Goal: Task Accomplishment & Management: Manage account settings

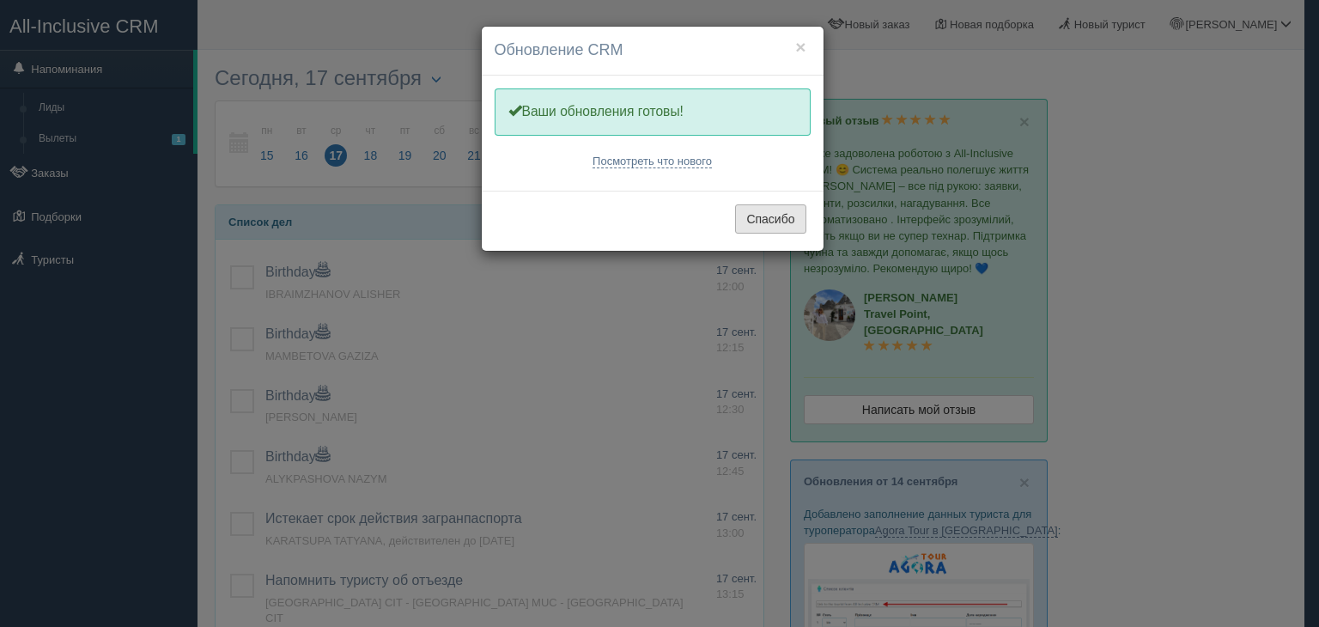
click at [769, 222] on button "Спасибо" at bounding box center [770, 218] width 70 height 29
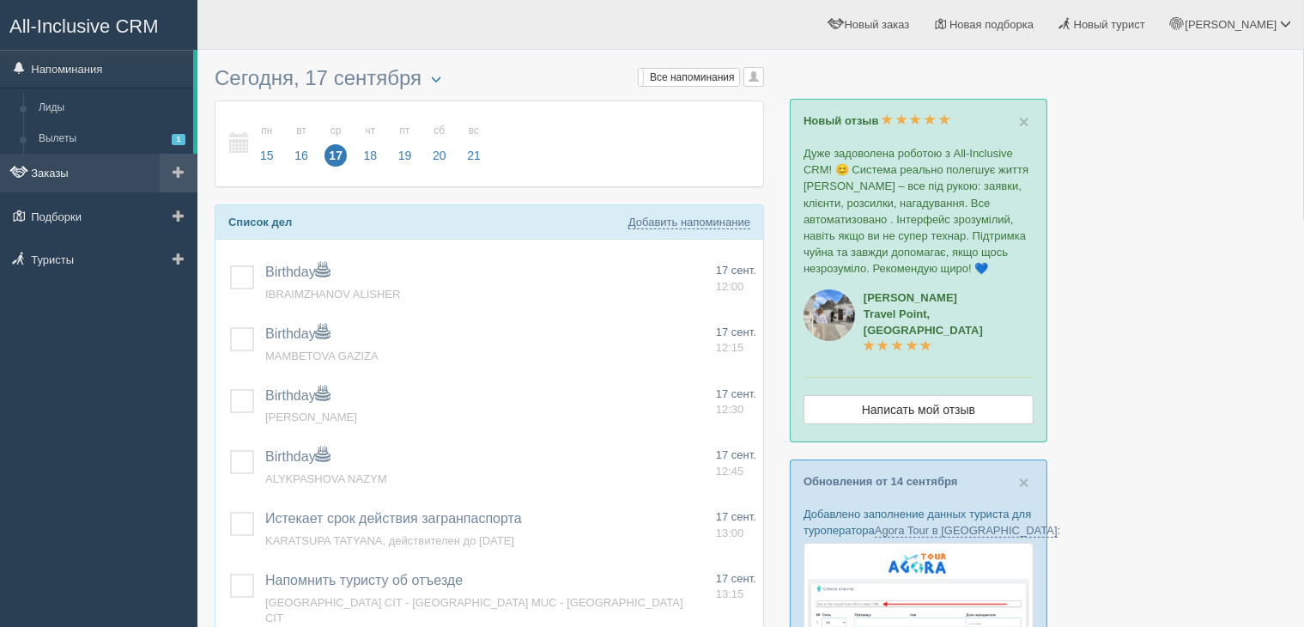
click at [86, 165] on link "Заказы" at bounding box center [98, 173] width 197 height 38
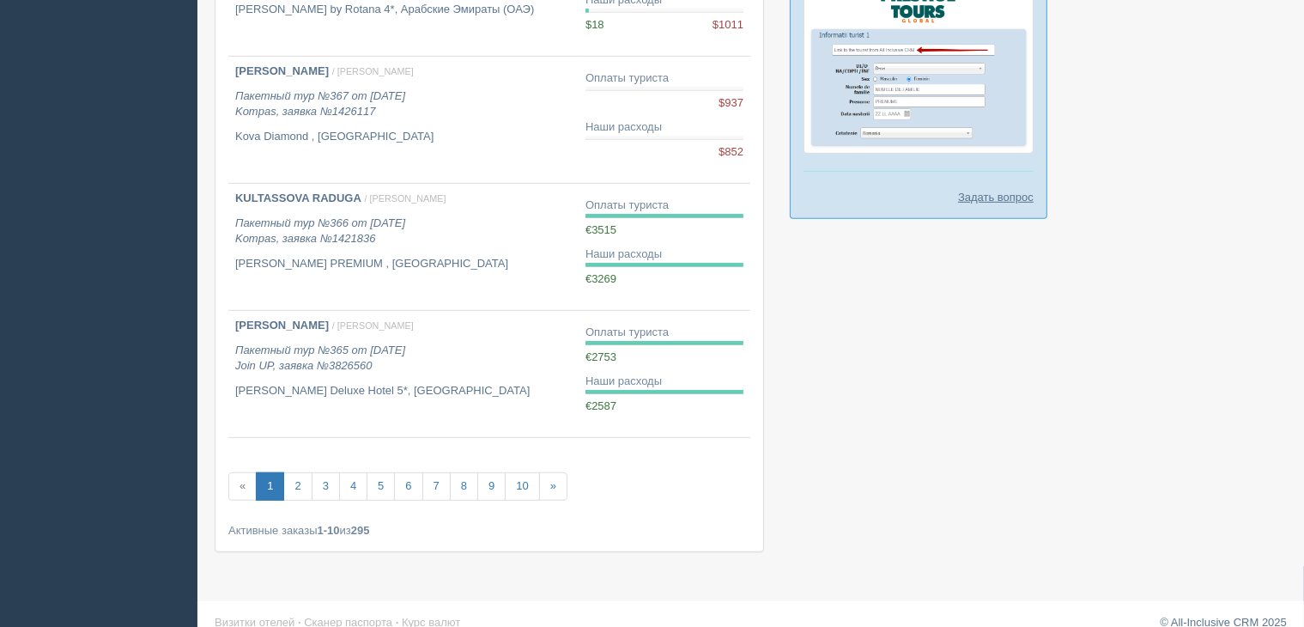
scroll to position [979, 0]
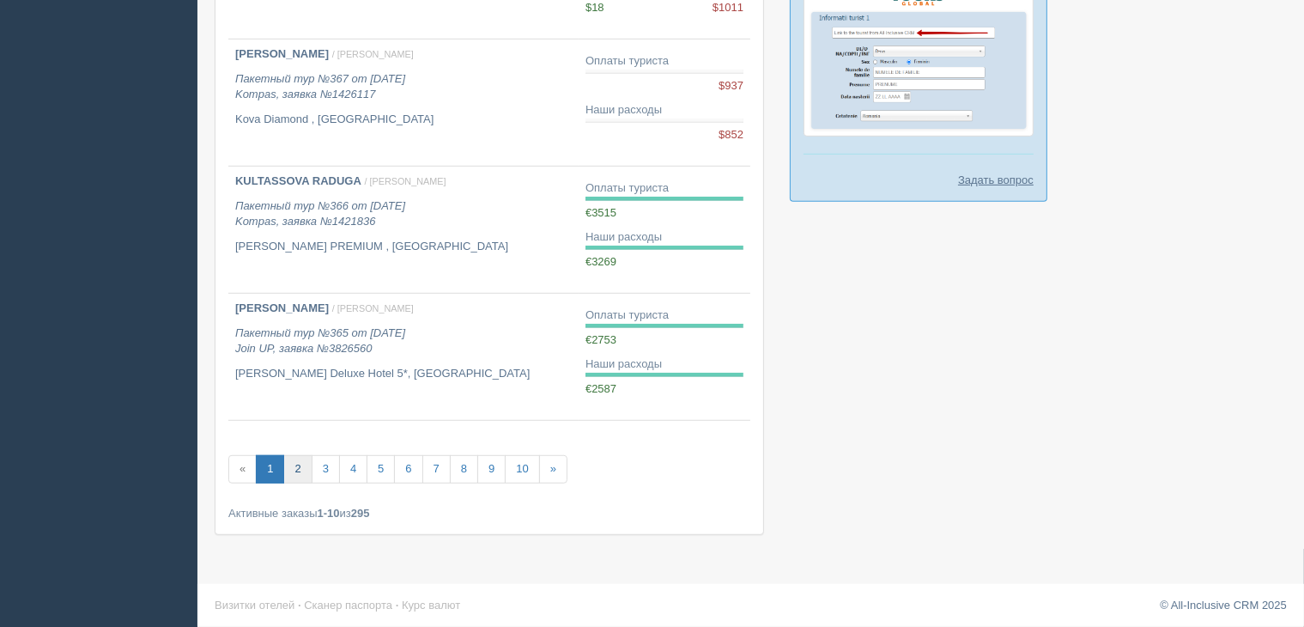
click at [293, 475] on link "2" at bounding box center [297, 469] width 28 height 28
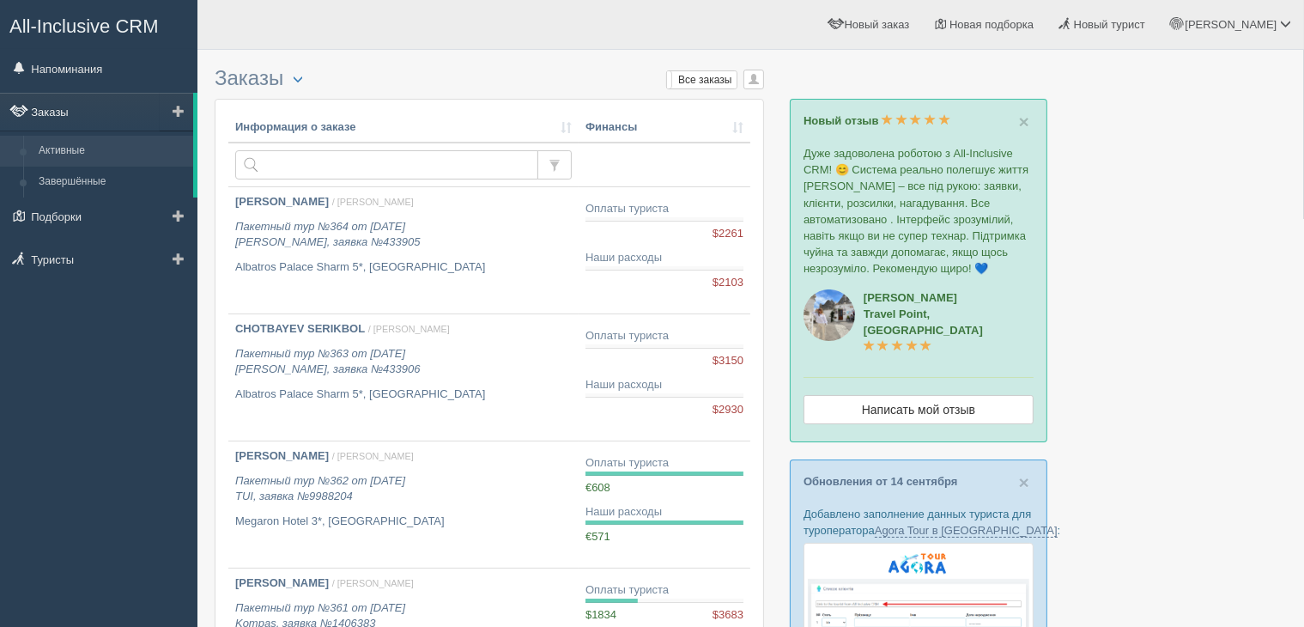
click at [82, 114] on link "Заказы" at bounding box center [96, 112] width 193 height 38
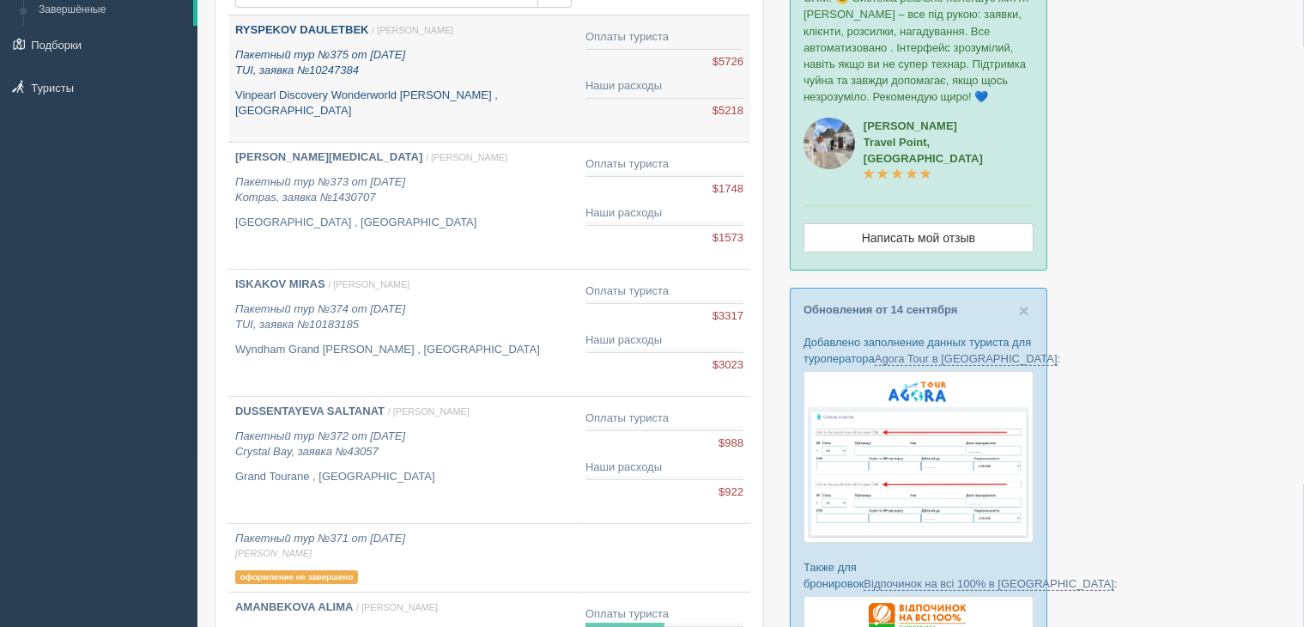
scroll to position [258, 0]
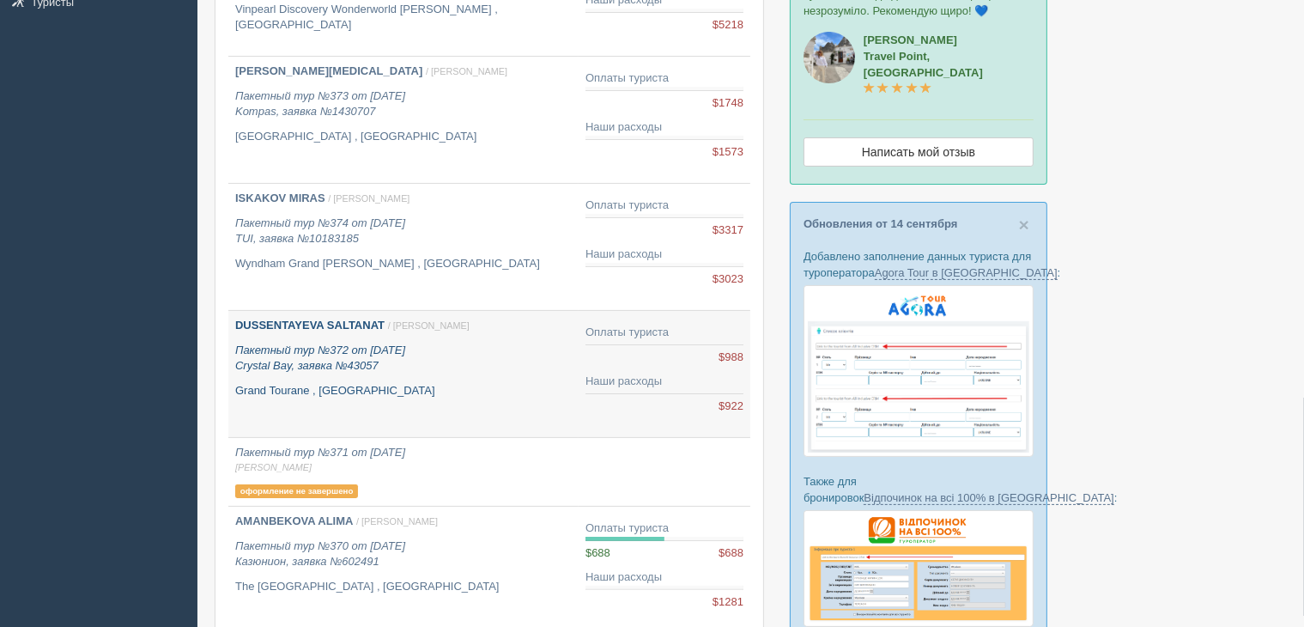
click at [405, 349] on icon "Пакетный тур №372 от 05.09.2025 Crystal Bay, заявка №43057" at bounding box center [320, 357] width 170 height 29
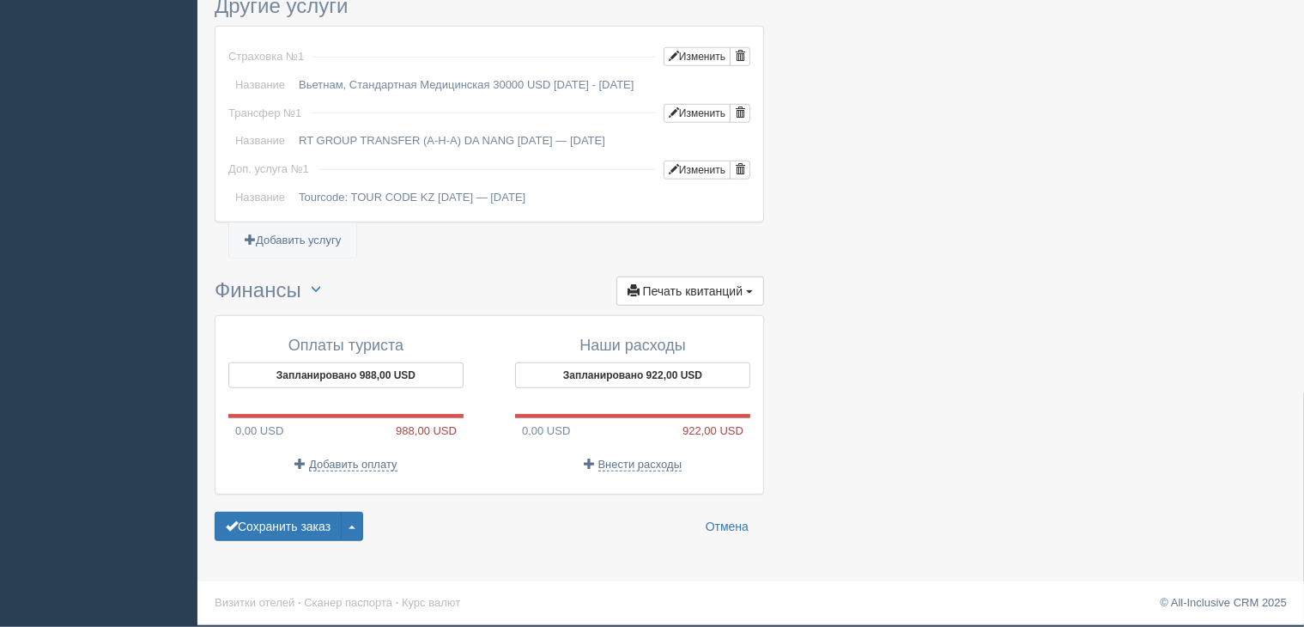
scroll to position [1363, 0]
click at [354, 461] on span "Добавить оплату" at bounding box center [353, 465] width 88 height 14
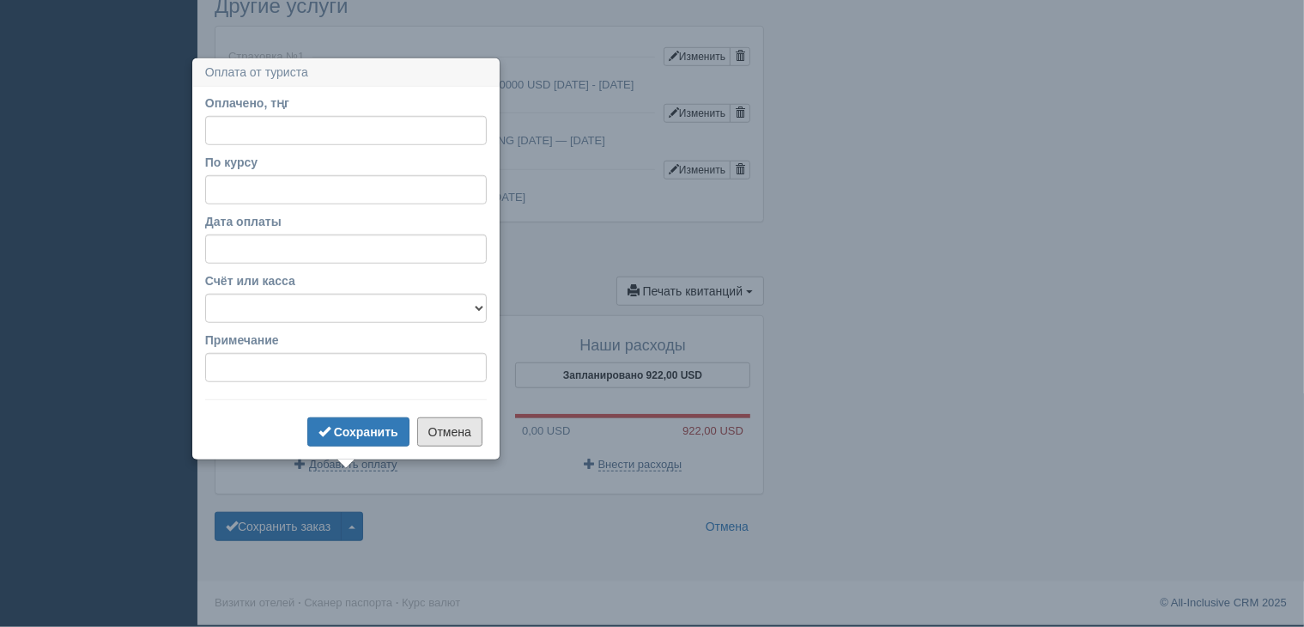
click at [448, 417] on button "Отмена" at bounding box center [449, 431] width 65 height 29
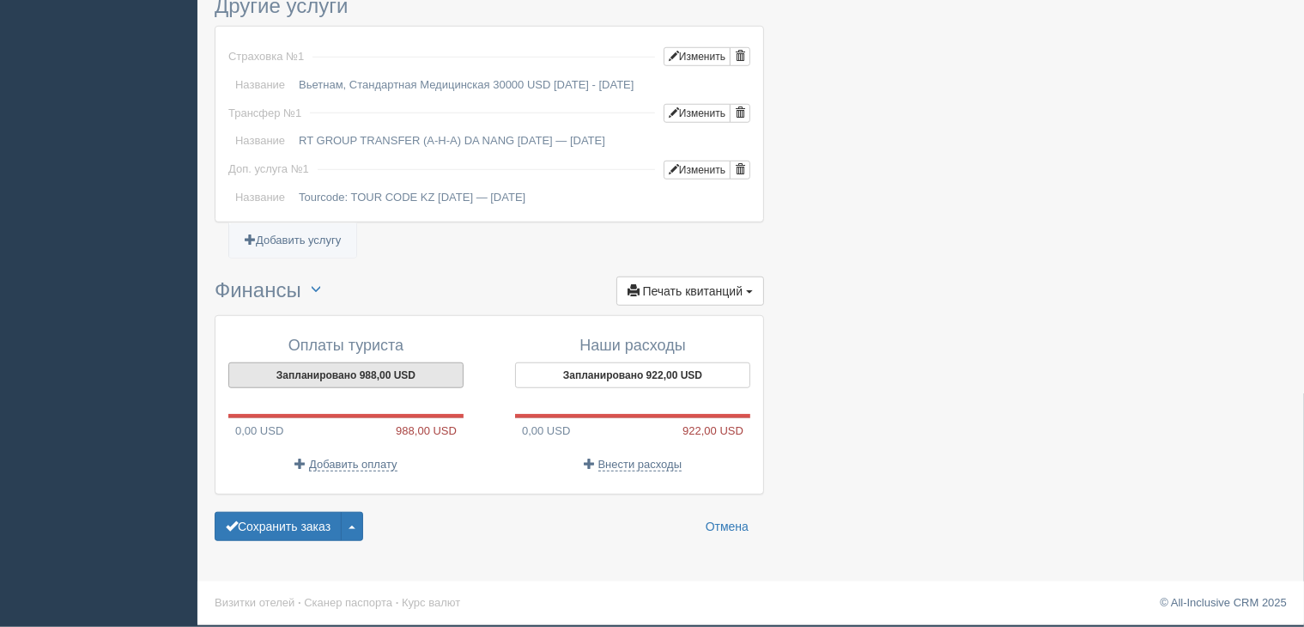
click at [361, 378] on button "Запланировано 988,00 USD" at bounding box center [345, 375] width 235 height 26
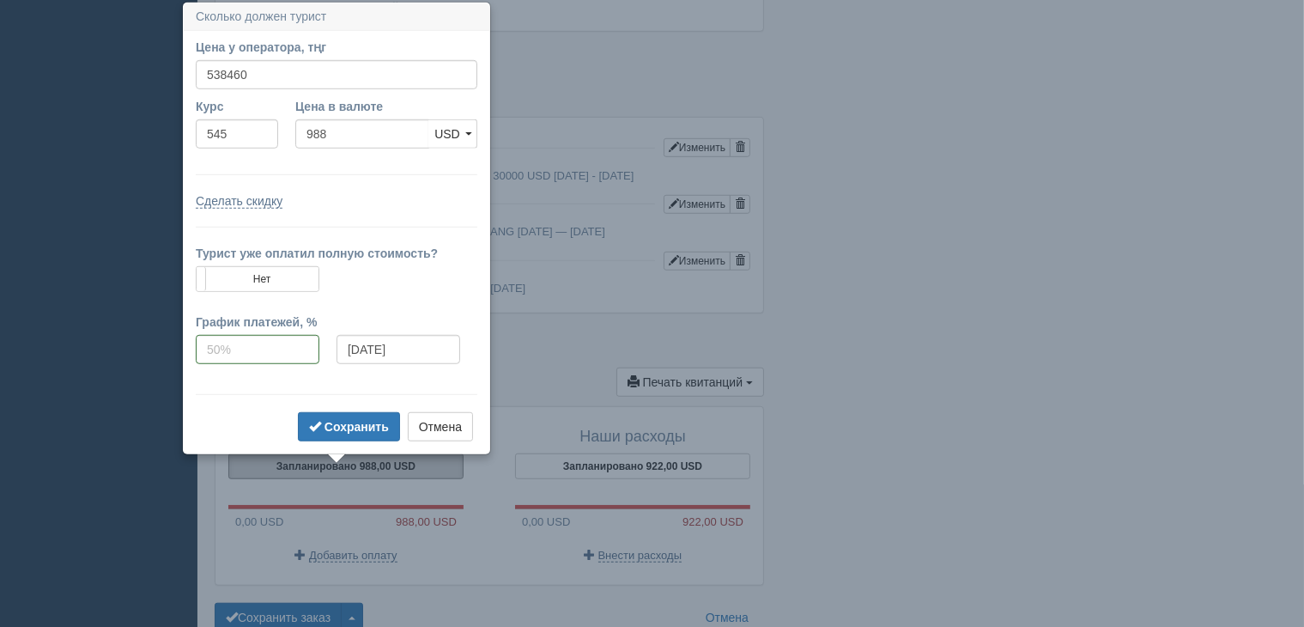
scroll to position [1262, 0]
click at [260, 78] on input "538460" at bounding box center [337, 73] width 282 height 29
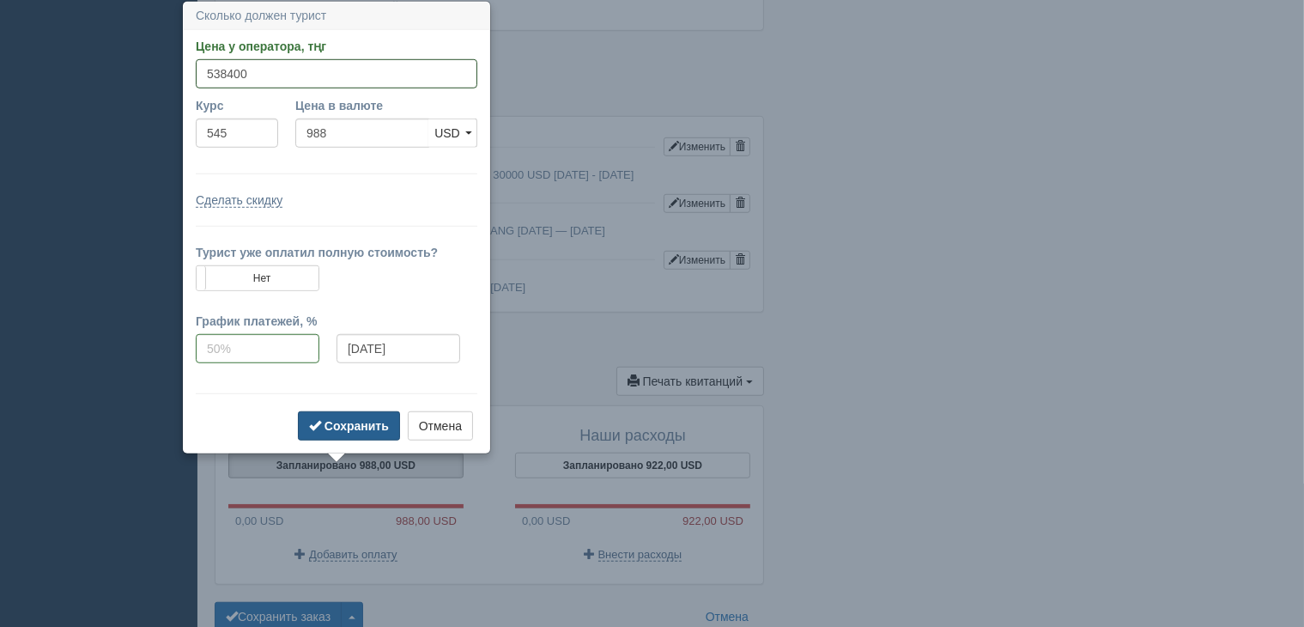
type input "538400"
type input "987.89"
click at [343, 427] on b "Сохранить" at bounding box center [357, 426] width 64 height 14
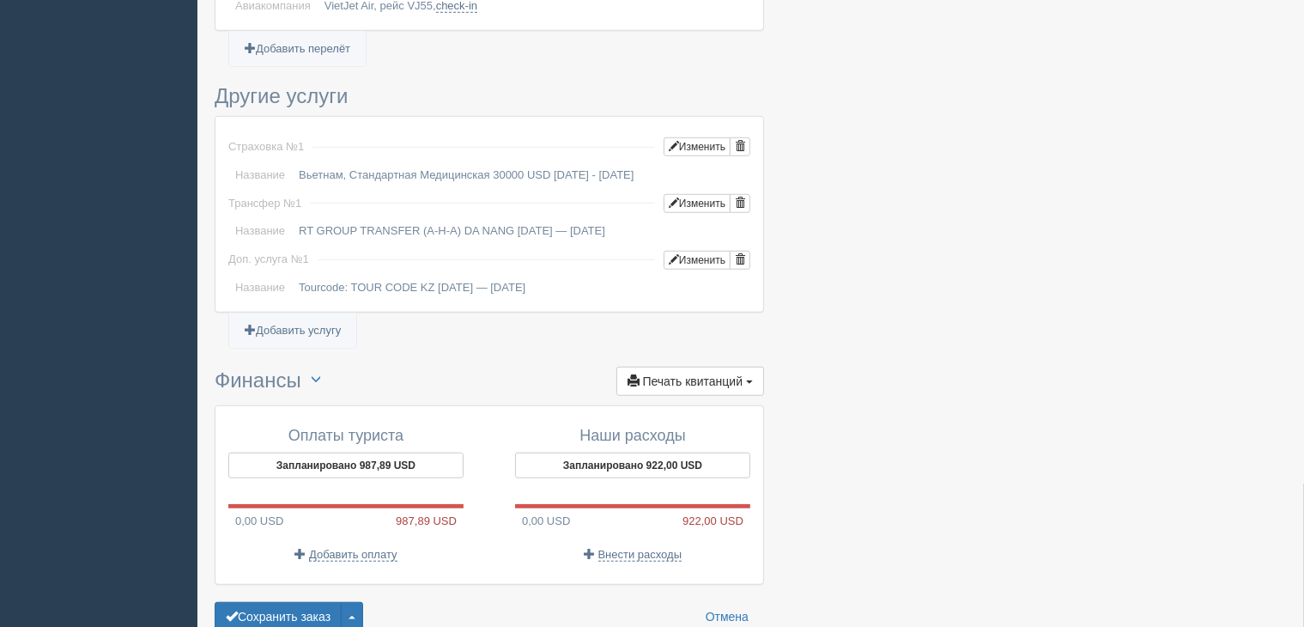
scroll to position [1363, 0]
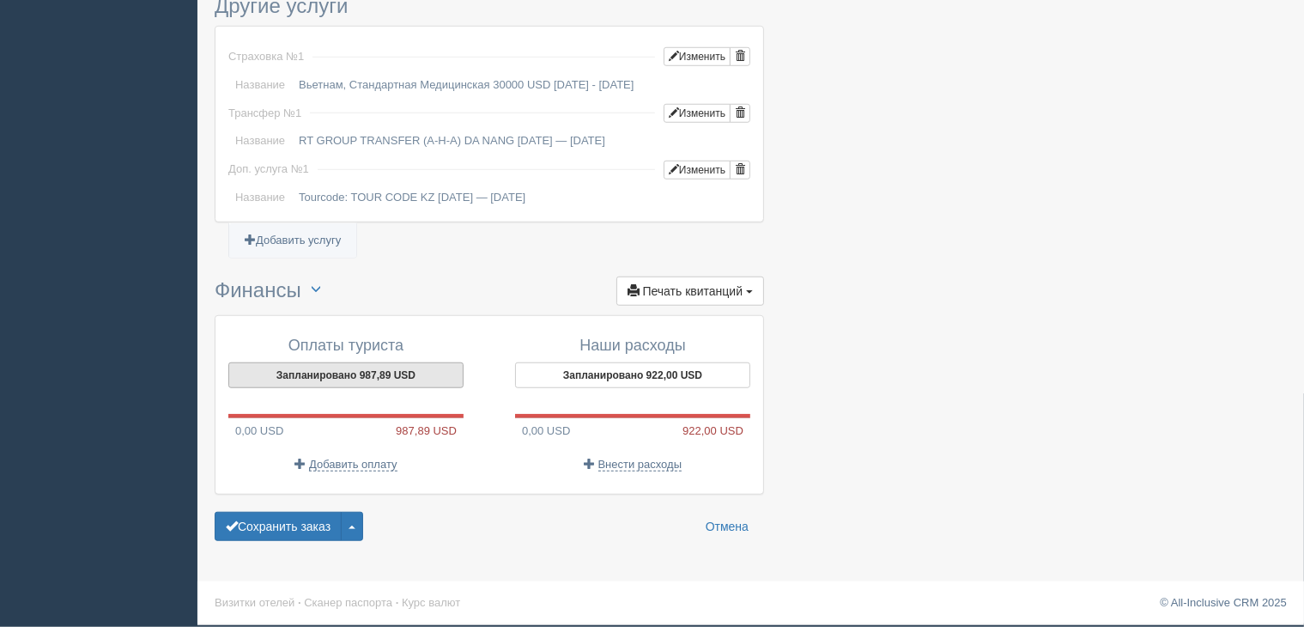
click at [368, 383] on button "Запланировано 987,89 USD" at bounding box center [345, 375] width 235 height 26
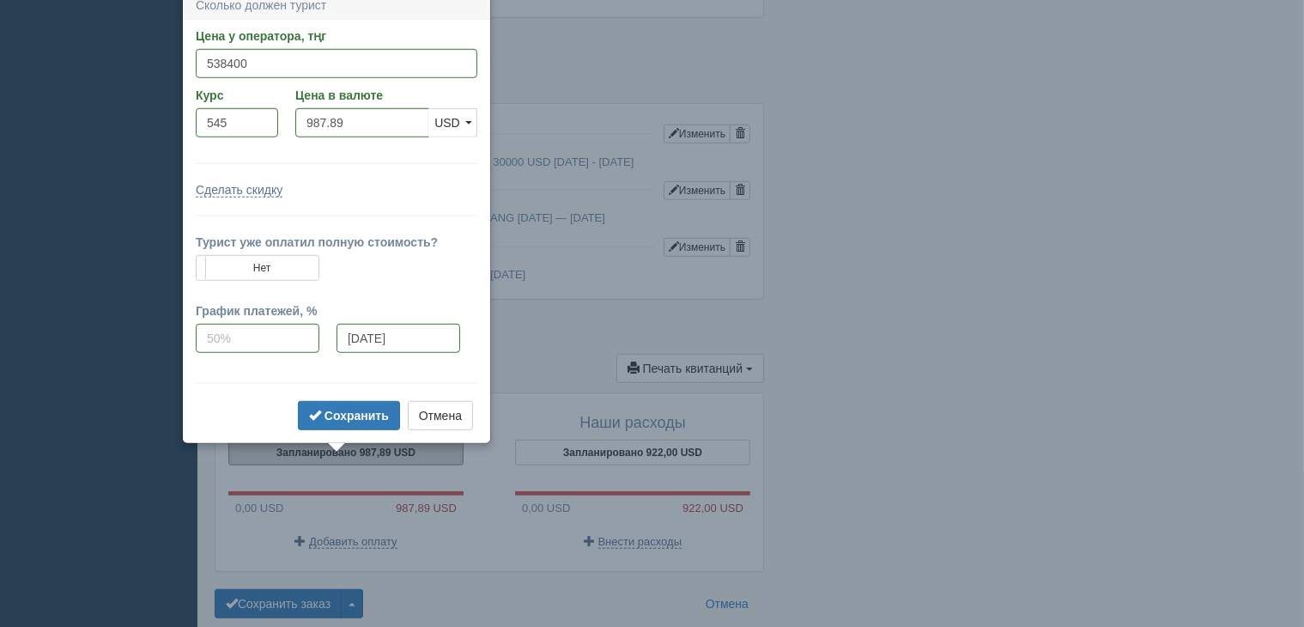
scroll to position [1265, 0]
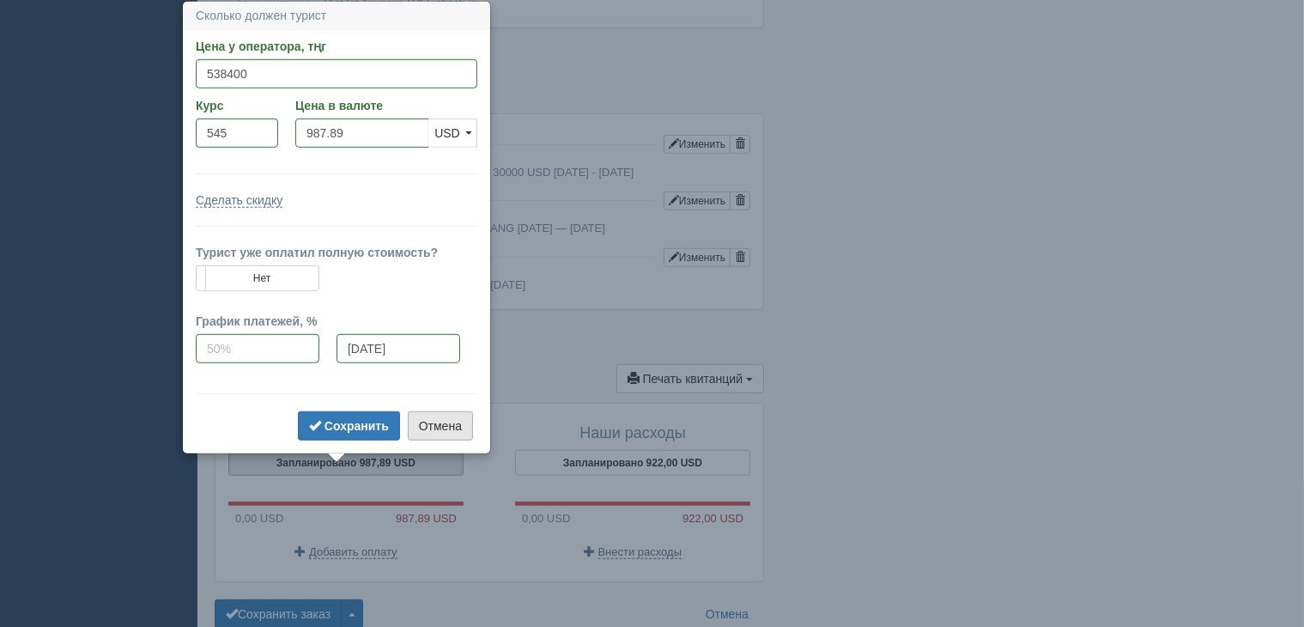
click at [444, 423] on button "Отмена" at bounding box center [440, 425] width 65 height 29
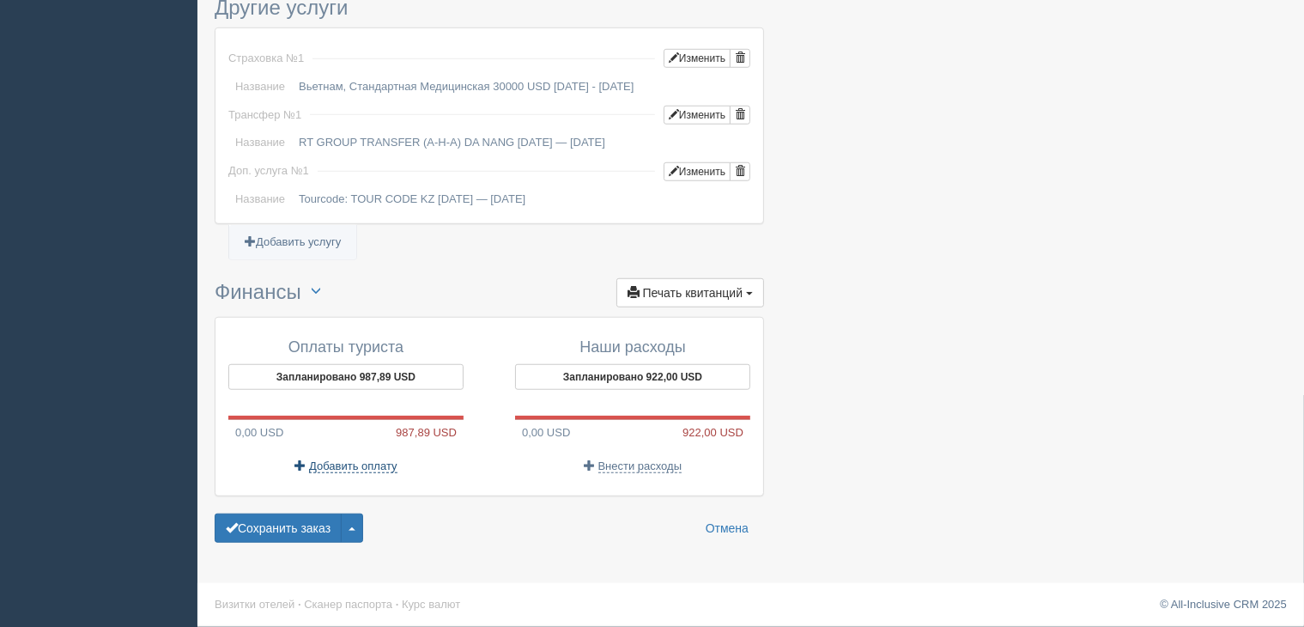
click at [385, 471] on span "Добавить оплату" at bounding box center [353, 466] width 88 height 14
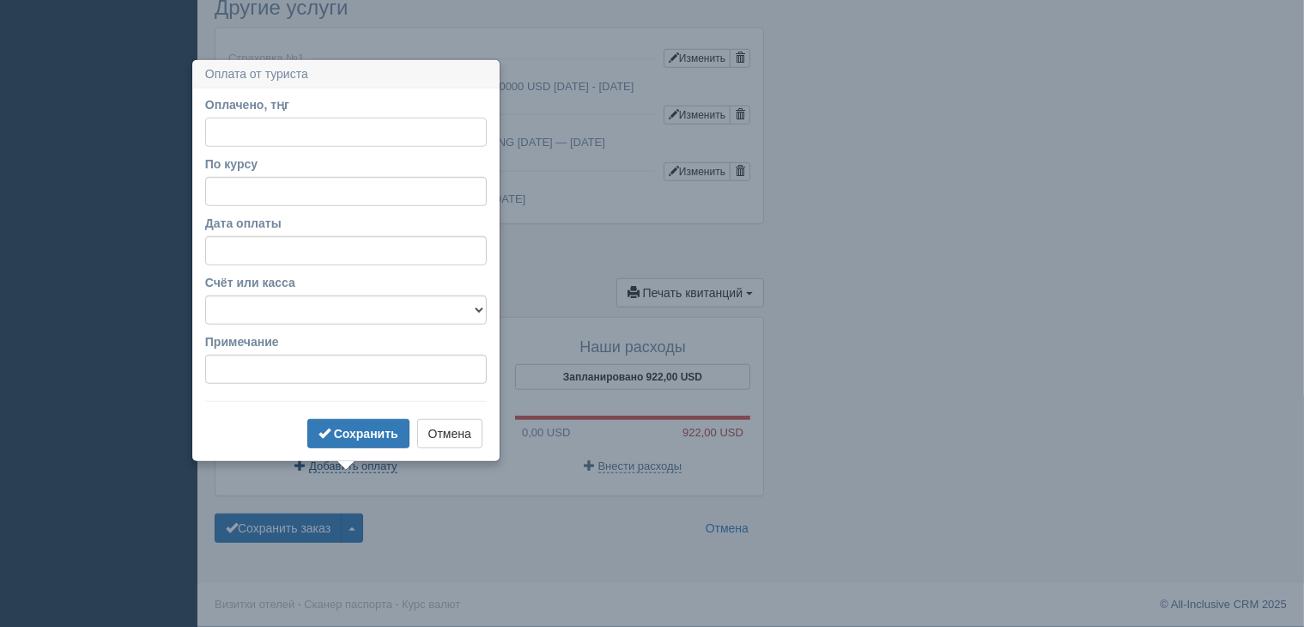
scroll to position [1363, 0]
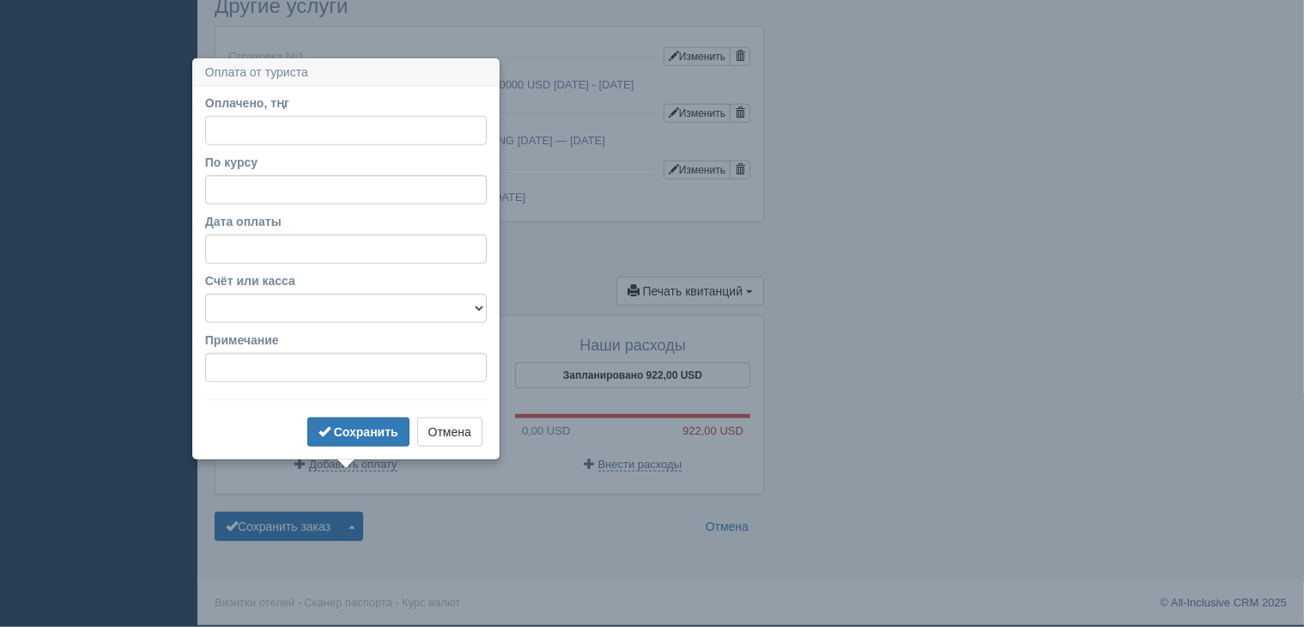
click at [330, 124] on input "Оплачено, тңг" at bounding box center [346, 130] width 282 height 29
type input "538400"
click at [323, 236] on input "Дата оплаты" at bounding box center [346, 248] width 282 height 29
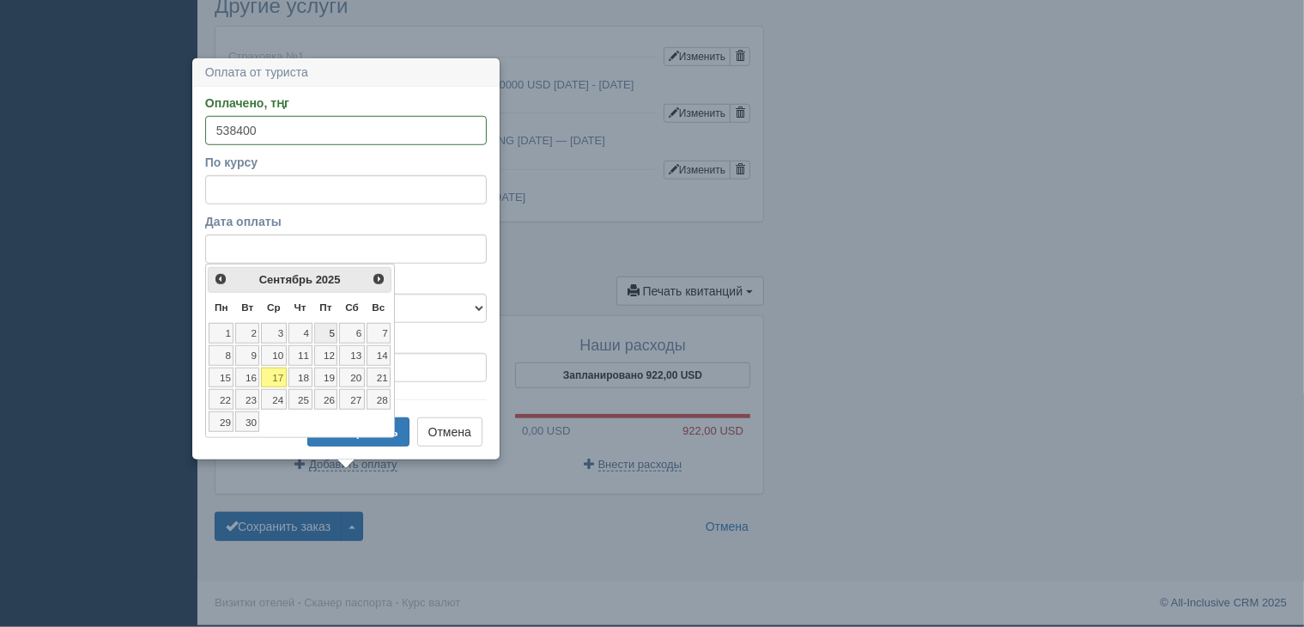
click at [325, 323] on link "5" at bounding box center [326, 333] width 24 height 21
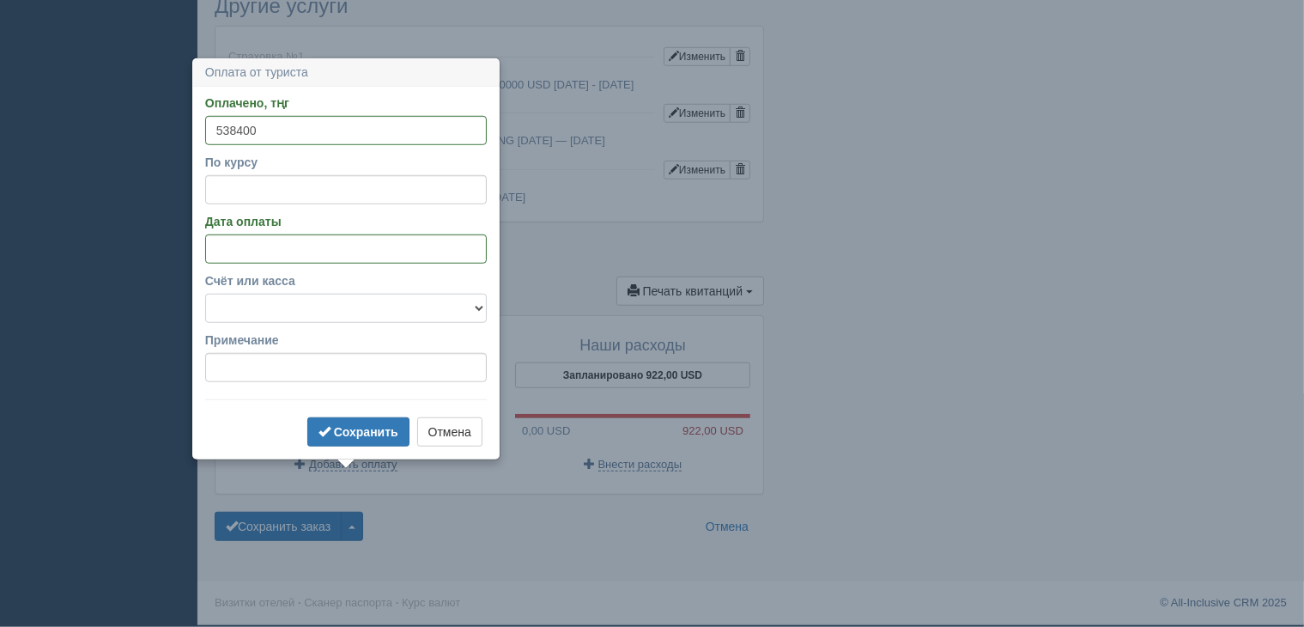
click at [314, 301] on select "f Банковский счёт Наличная касса" at bounding box center [346, 308] width 282 height 29
select select "1723"
click at [205, 294] on select "f Банковский счёт Наличная касса" at bounding box center [346, 308] width 282 height 29
click at [296, 353] on input "Примечание" at bounding box center [346, 367] width 282 height 29
click at [347, 425] on b "Сохранить" at bounding box center [366, 432] width 64 height 14
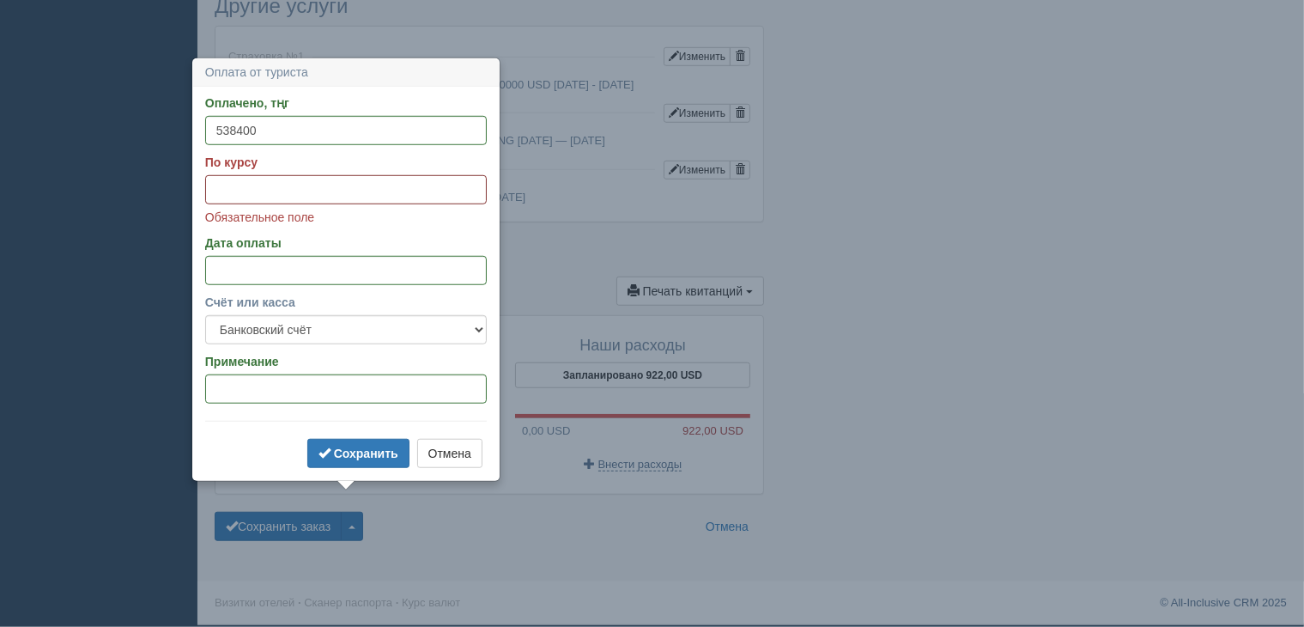
click at [269, 179] on input "По курсу" at bounding box center [346, 189] width 282 height 29
type input "545"
click at [356, 439] on button "Сохранить" at bounding box center [358, 453] width 102 height 29
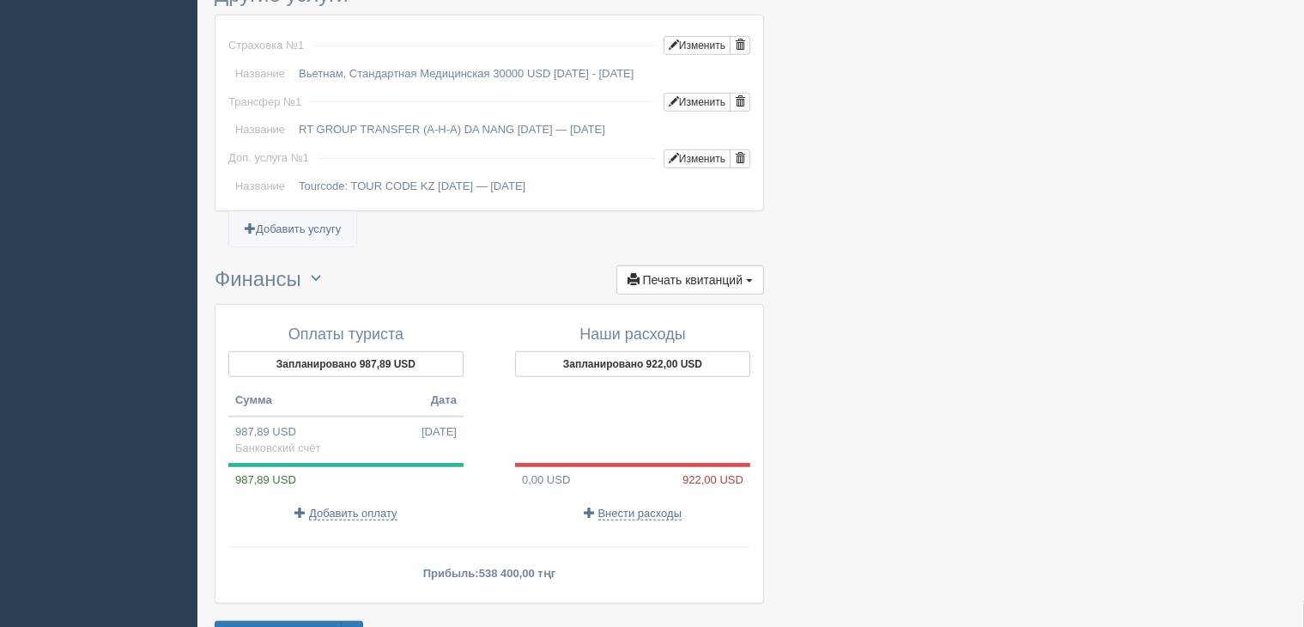
scroll to position [1449, 0]
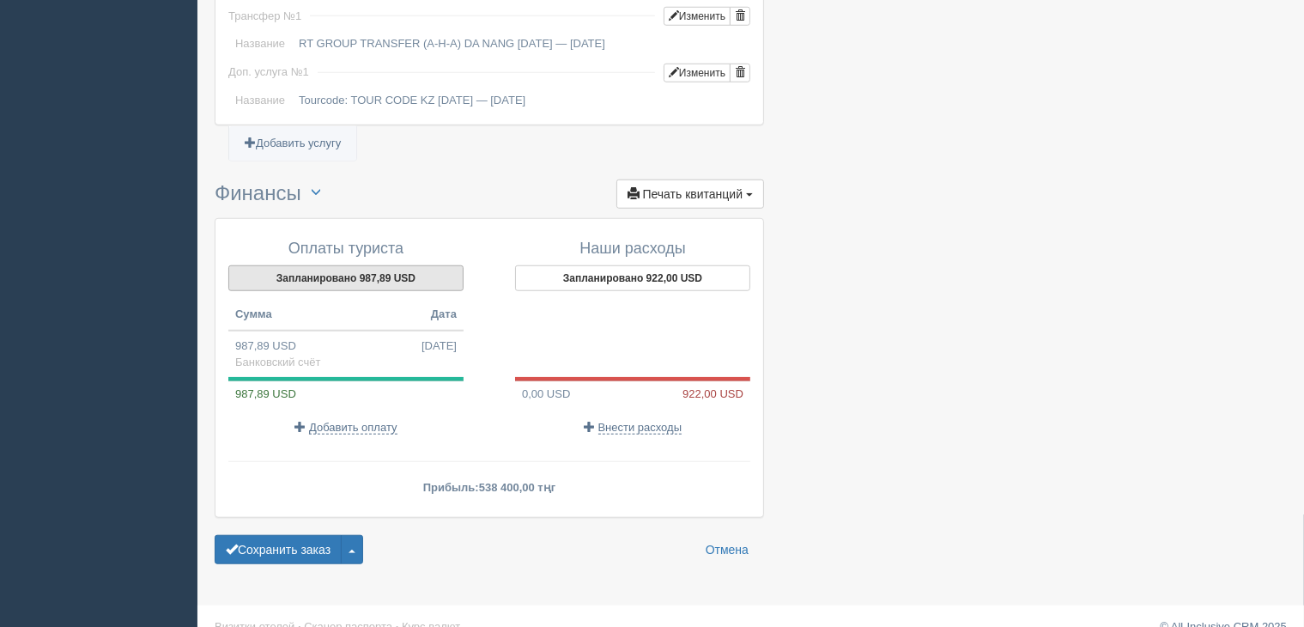
click at [326, 288] on button "Запланировано 987,89 USD" at bounding box center [345, 278] width 235 height 26
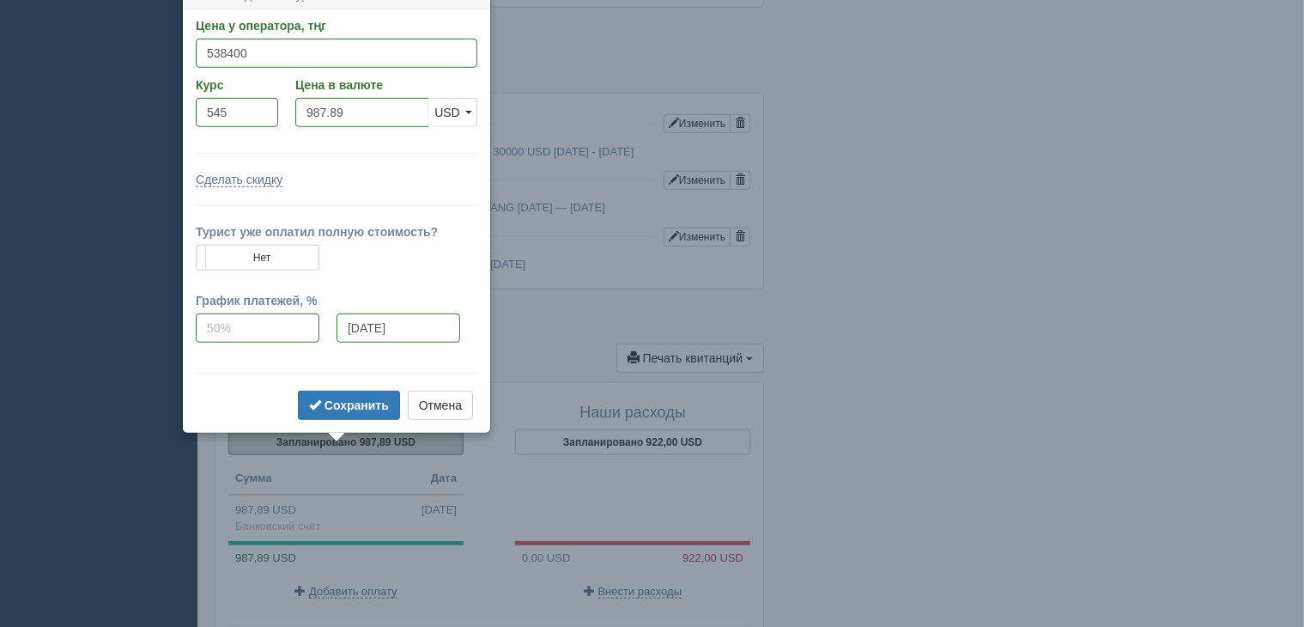
scroll to position [1265, 0]
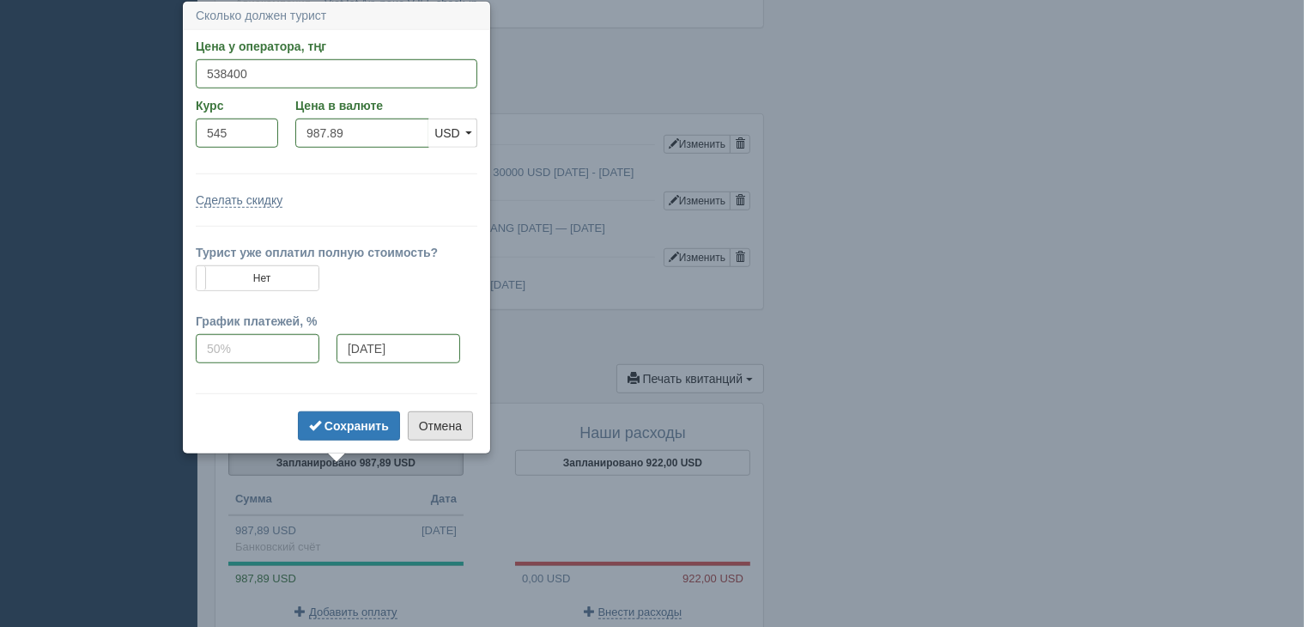
click at [457, 420] on button "Отмена" at bounding box center [440, 425] width 65 height 29
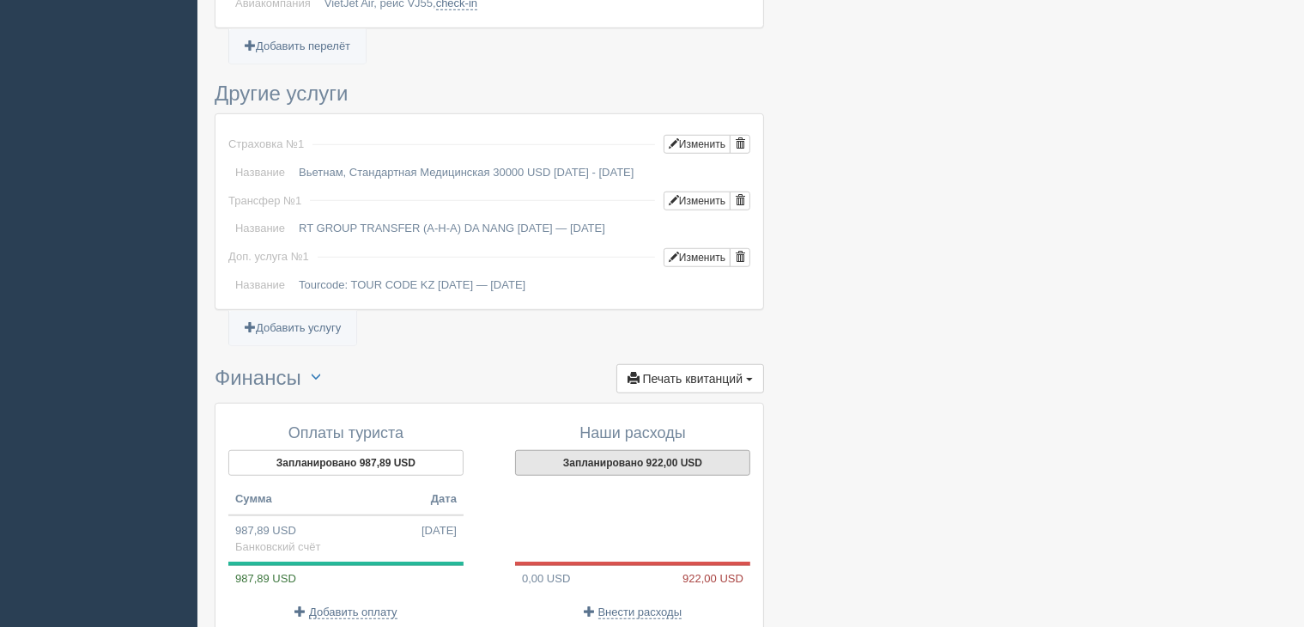
click at [650, 473] on button "Запланировано 922,00 USD" at bounding box center [632, 463] width 235 height 26
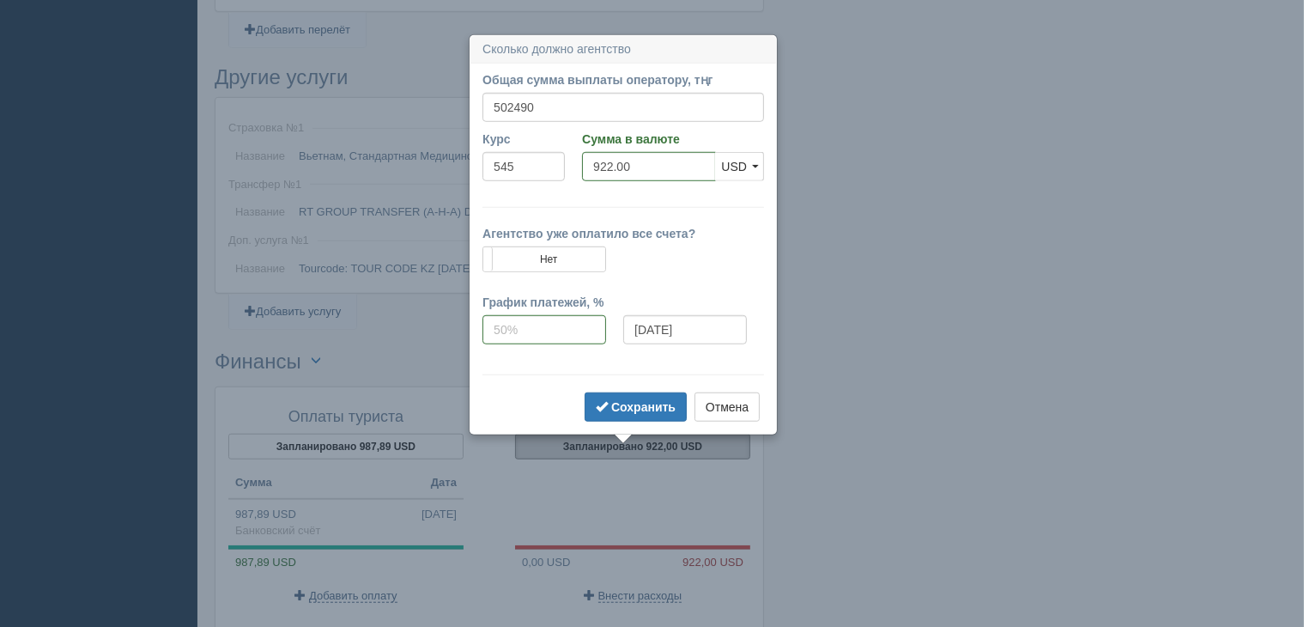
scroll to position [1315, 0]
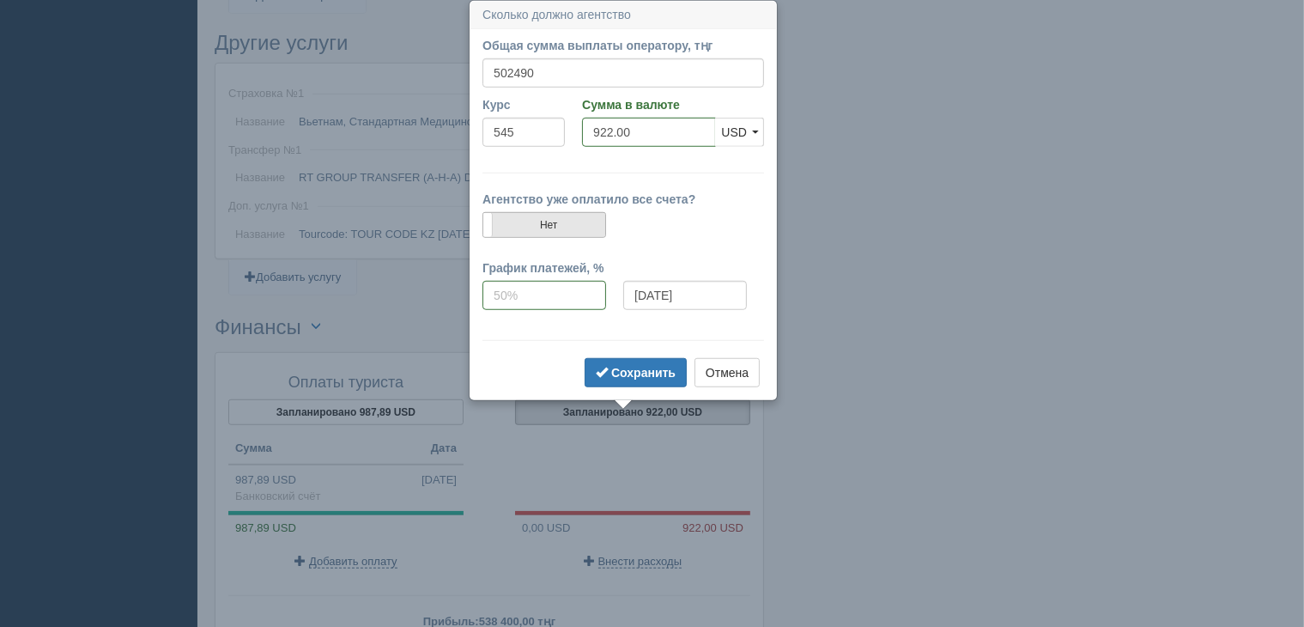
click at [520, 222] on label "Нет" at bounding box center [544, 225] width 122 height 24
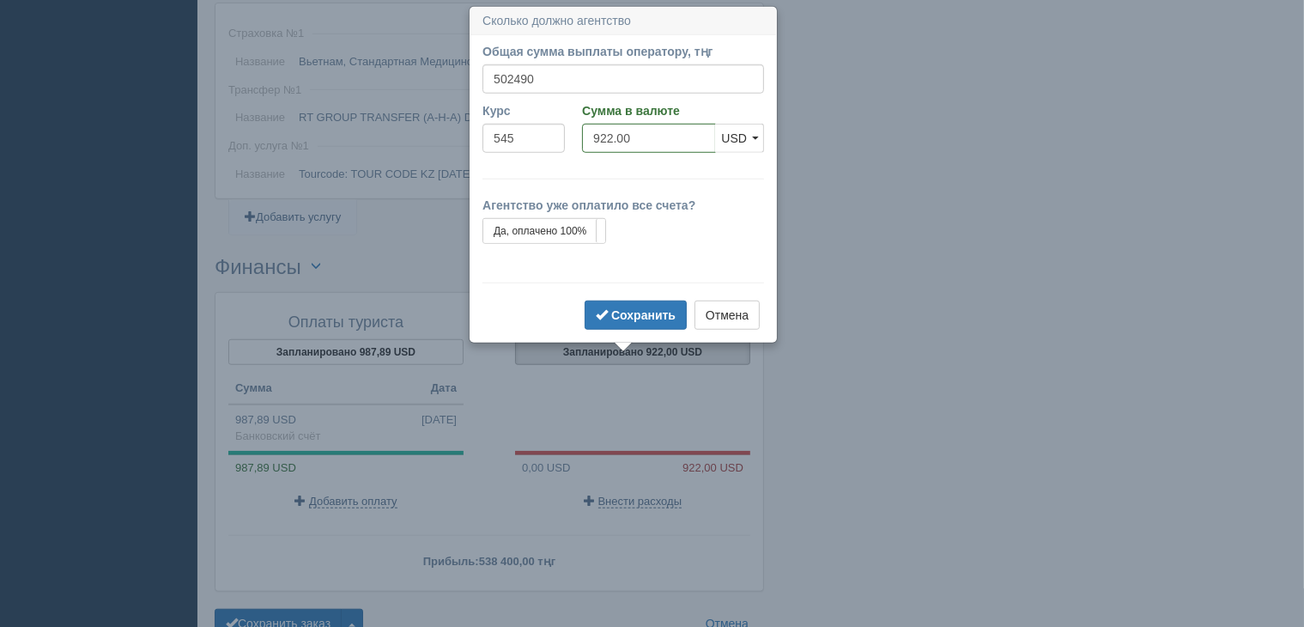
scroll to position [1381, 0]
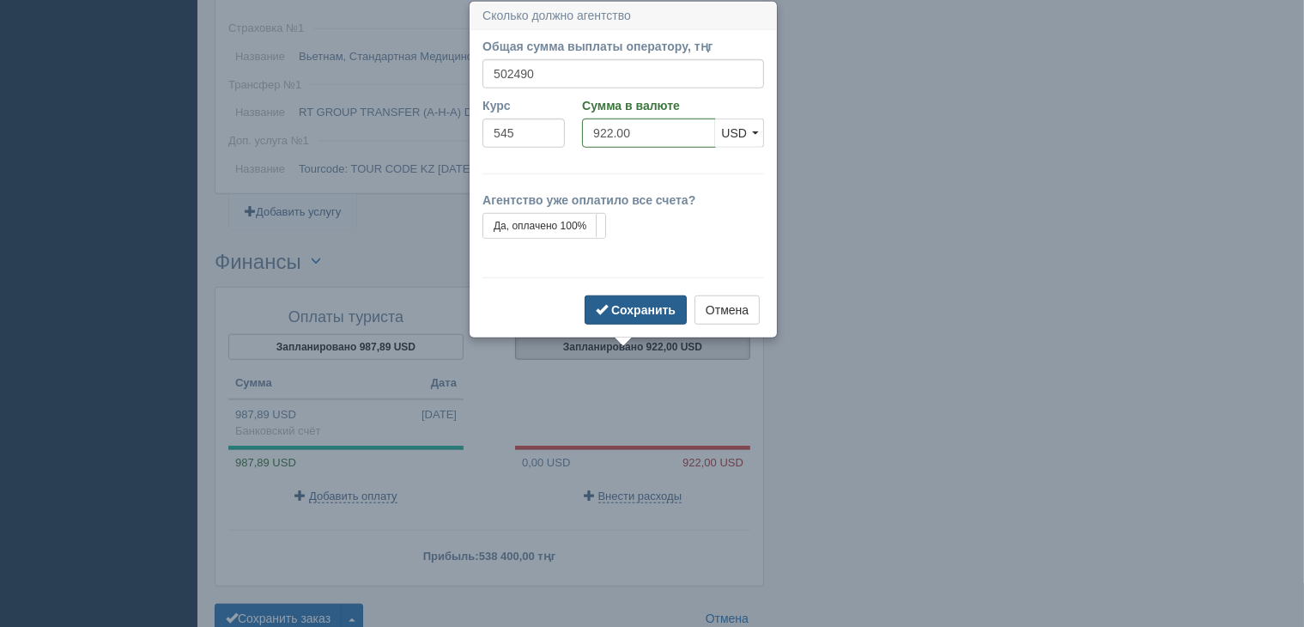
click at [659, 310] on b "Сохранить" at bounding box center [643, 310] width 64 height 14
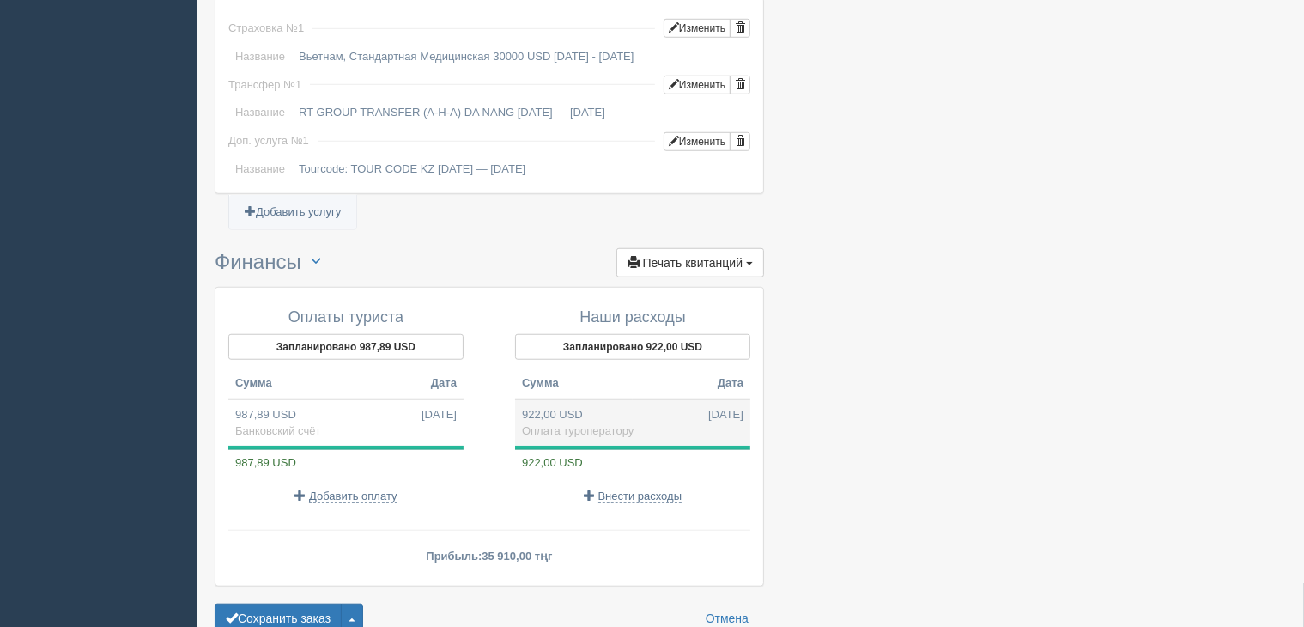
click at [673, 419] on td "922,00 USD [DATE] Оплата туроператору" at bounding box center [632, 422] width 235 height 46
type input "502490.00"
type input "545.00"
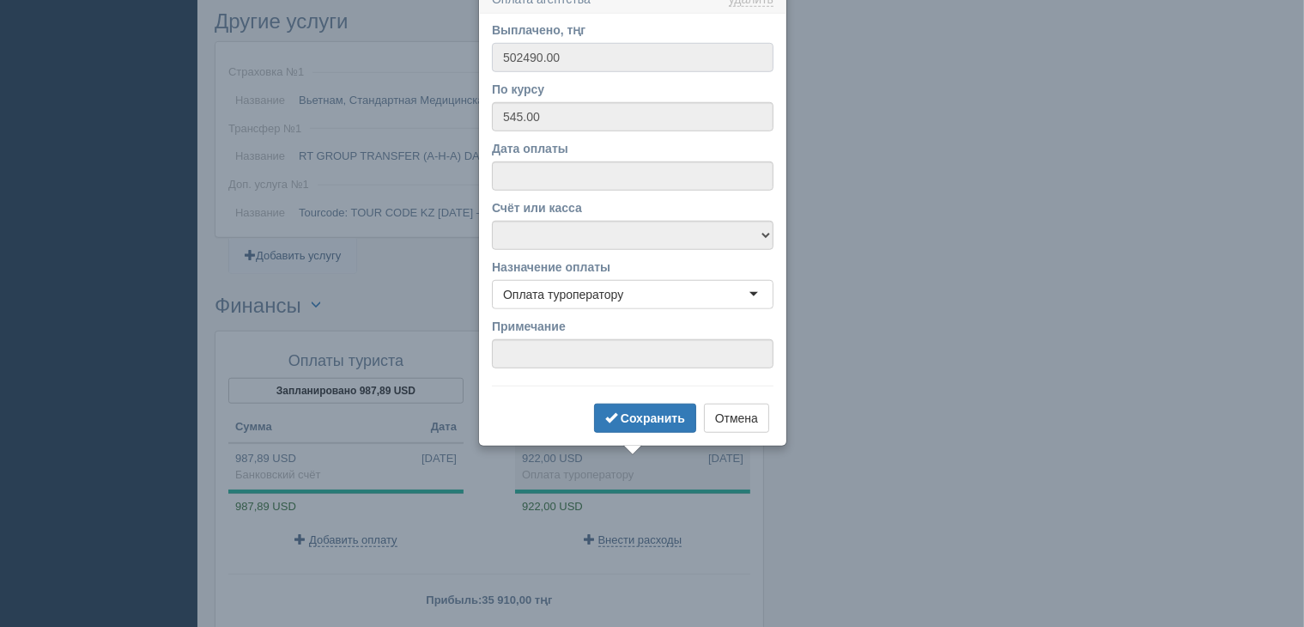
scroll to position [1320, 0]
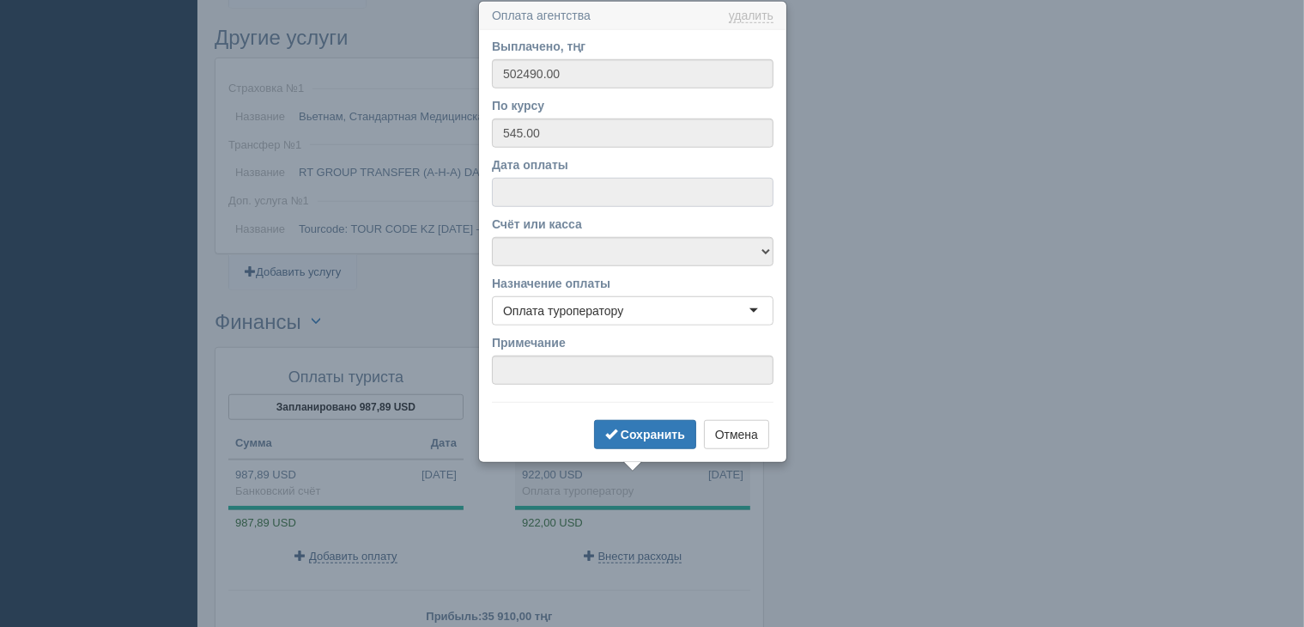
click at [588, 190] on input "Дата оплаты" at bounding box center [633, 192] width 282 height 29
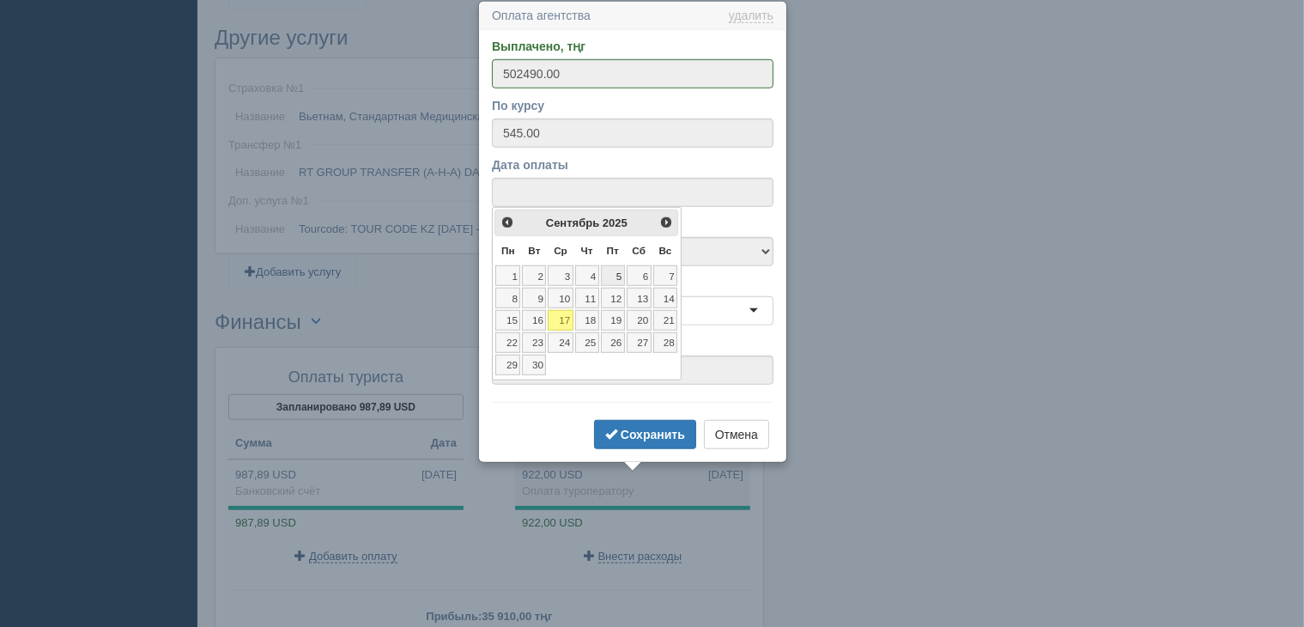
click at [614, 276] on link "5" at bounding box center [613, 275] width 24 height 21
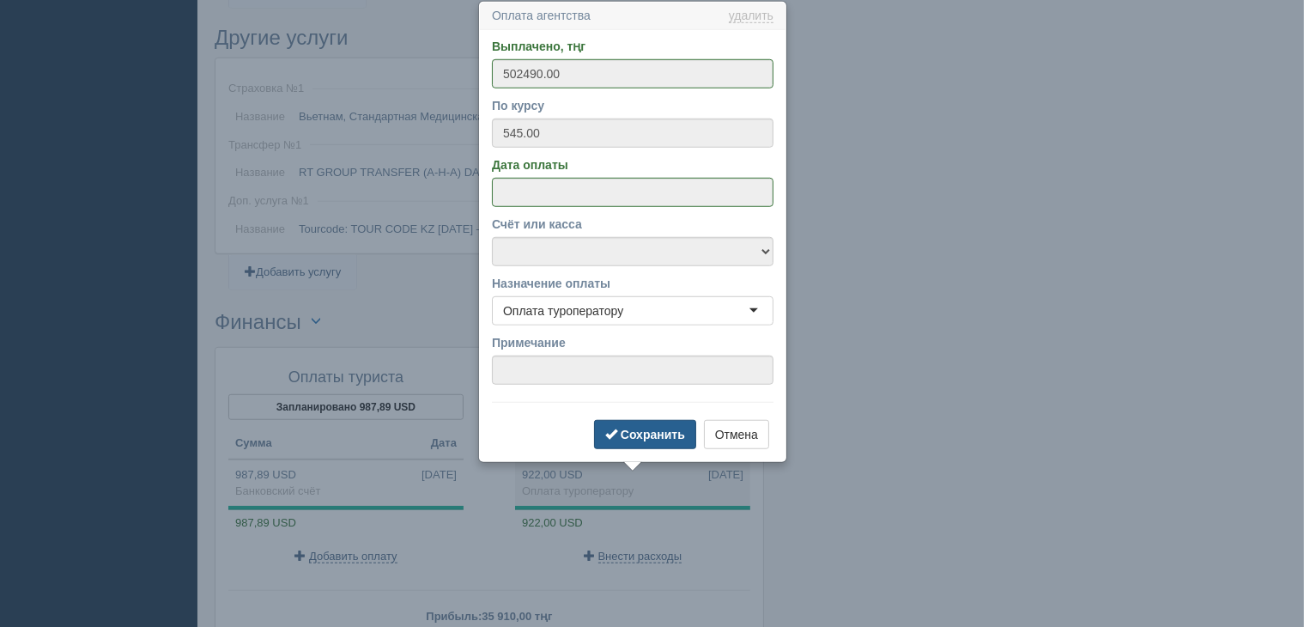
click at [636, 432] on b "Сохранить" at bounding box center [653, 435] width 64 height 14
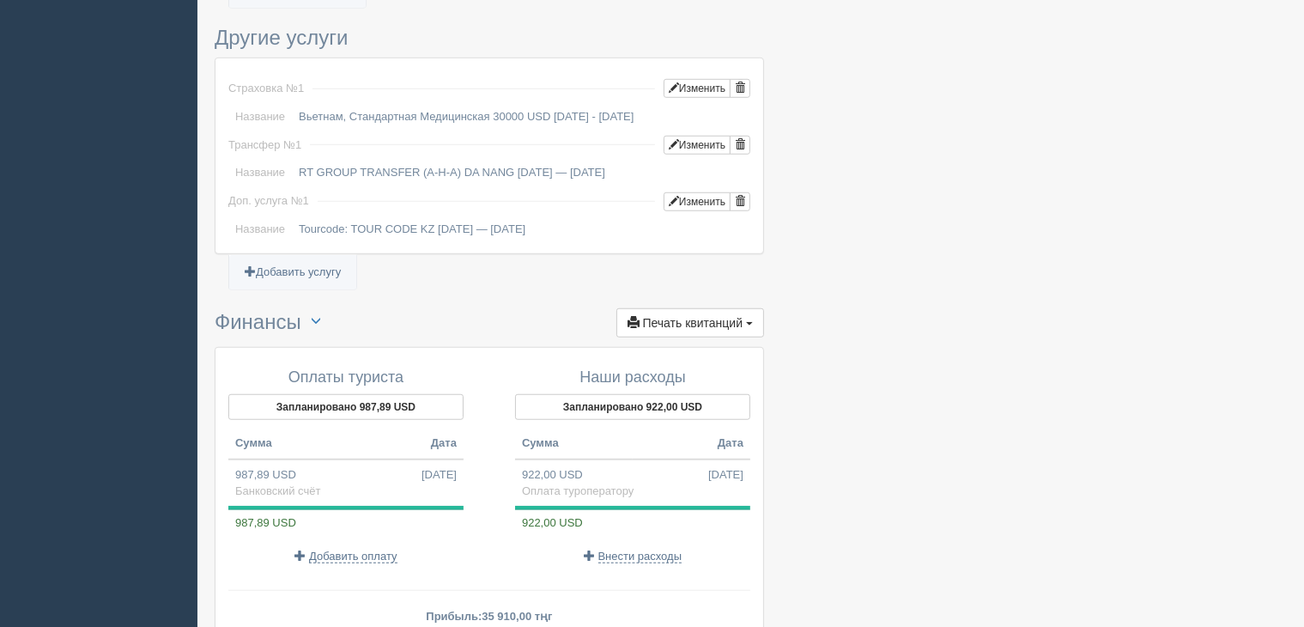
scroll to position [1406, 0]
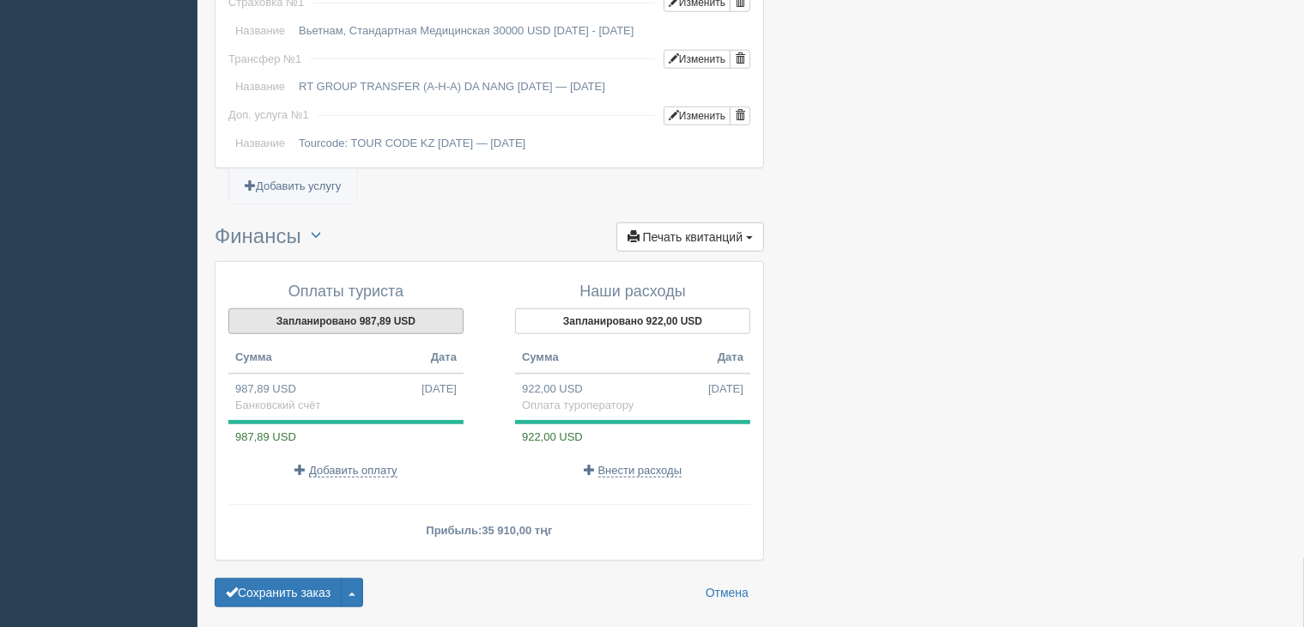
click at [359, 334] on button "Запланировано 987,89 USD" at bounding box center [345, 321] width 235 height 26
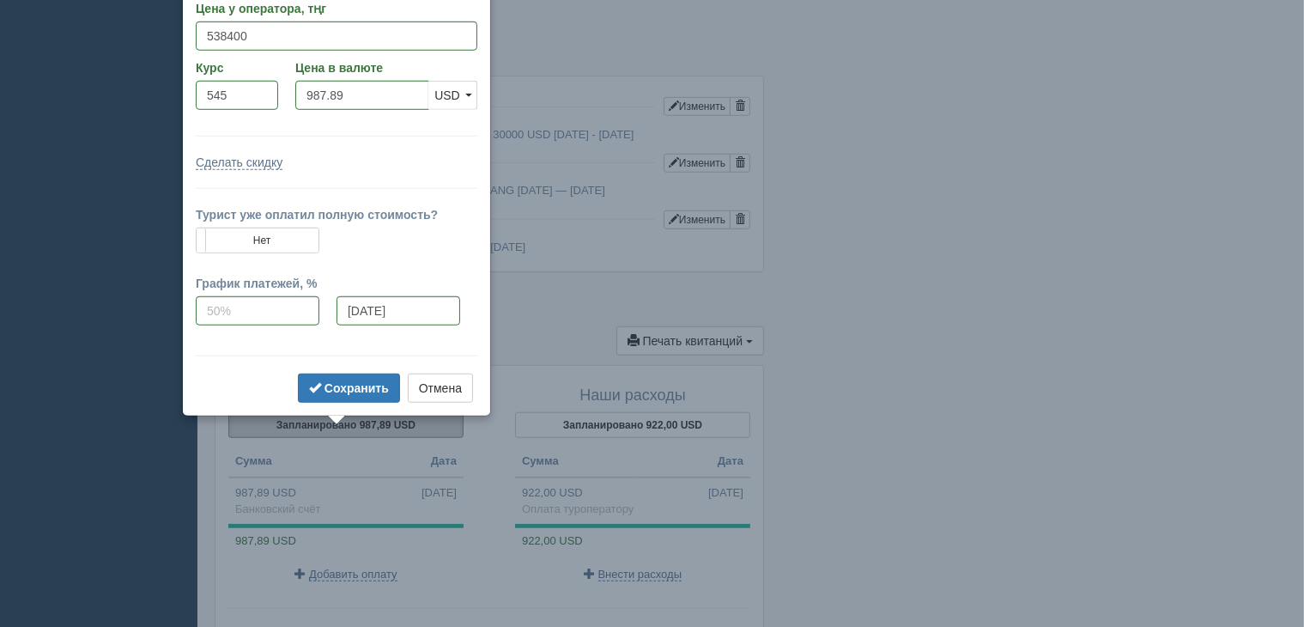
scroll to position [1265, 0]
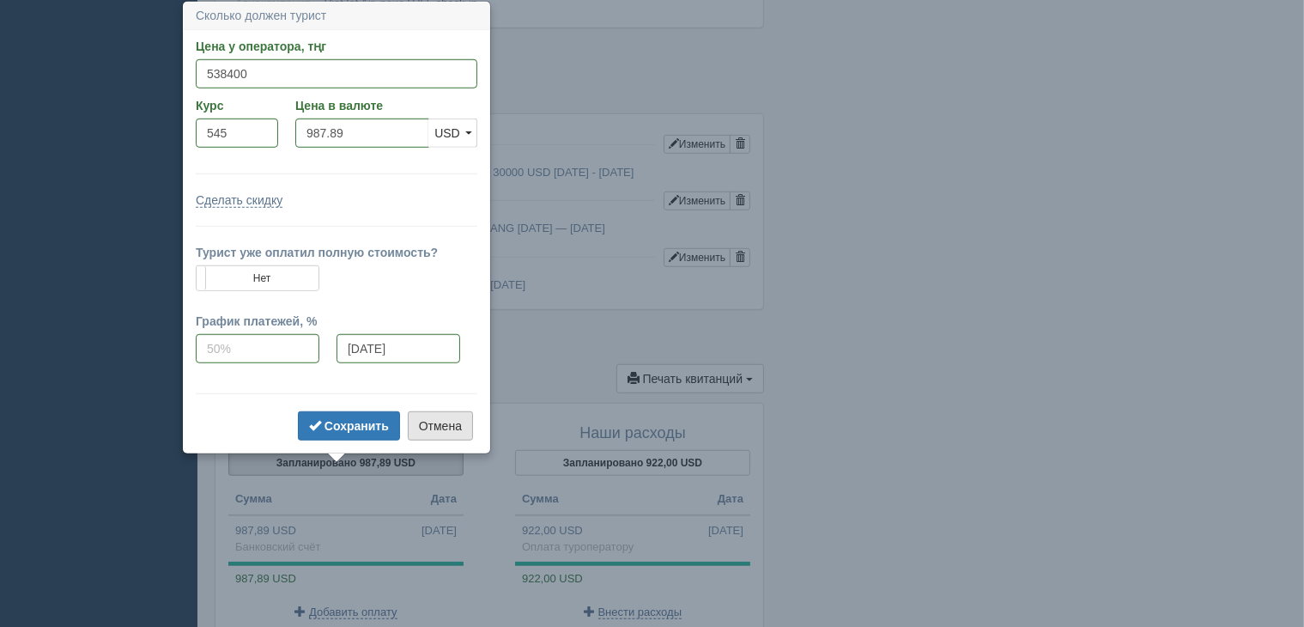
click at [433, 425] on button "Отмена" at bounding box center [440, 425] width 65 height 29
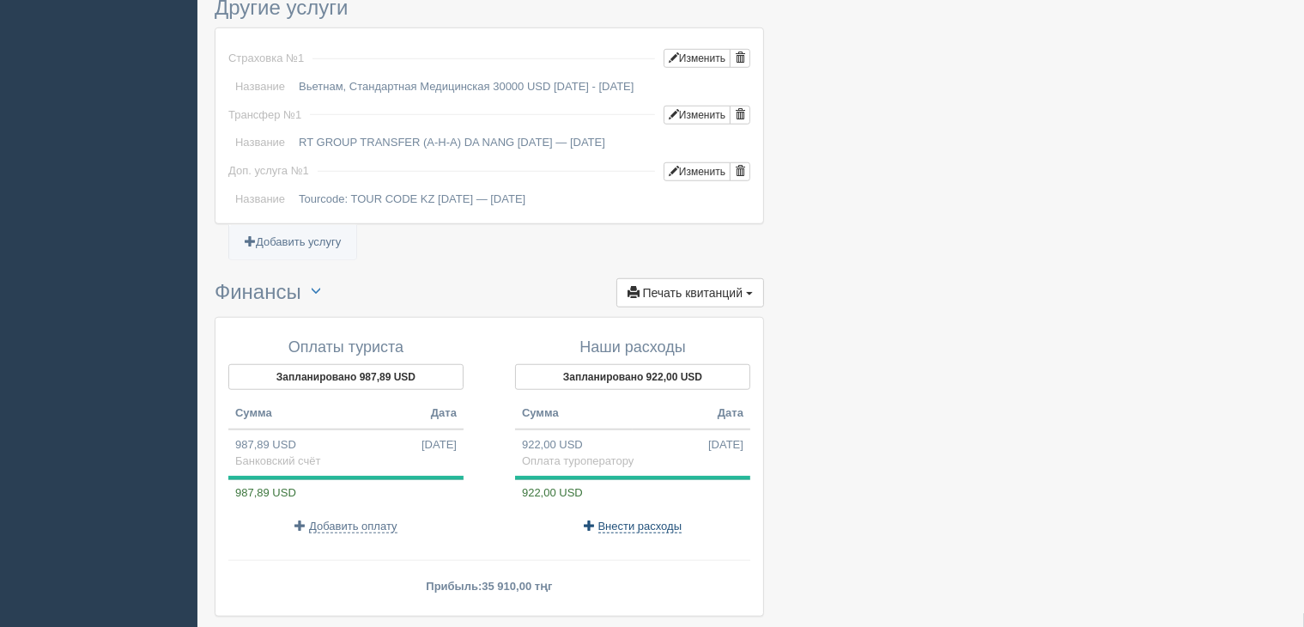
click at [644, 533] on span "Внести расходы" at bounding box center [640, 526] width 84 height 14
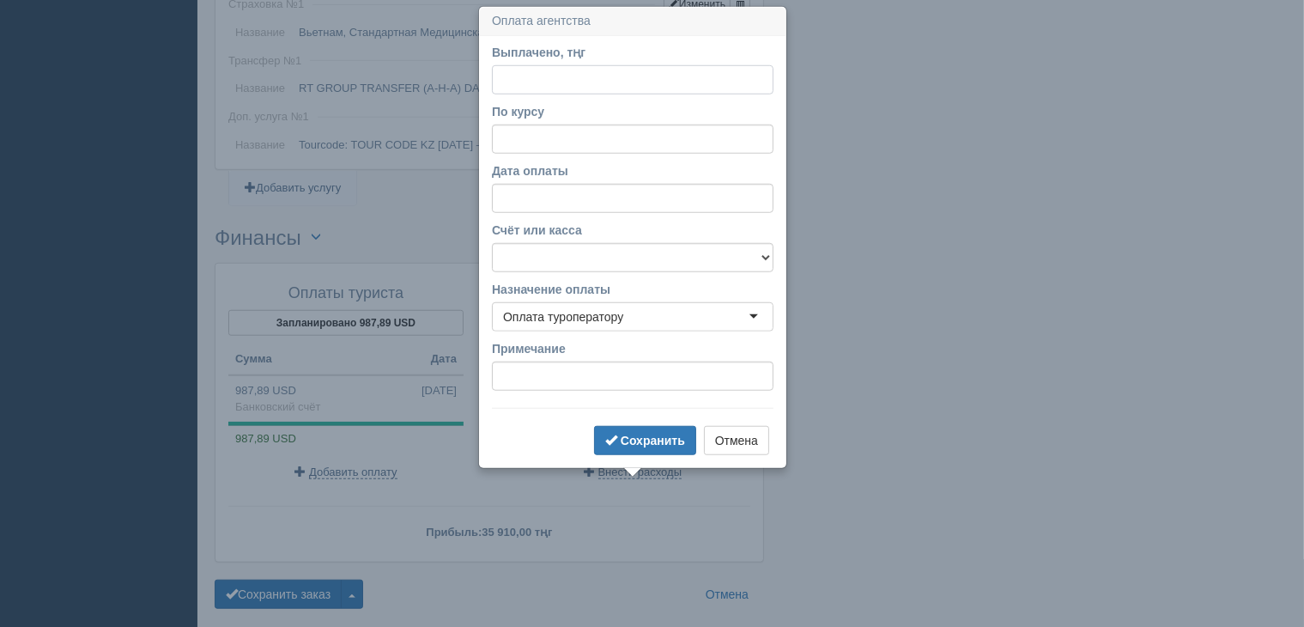
scroll to position [1410, 0]
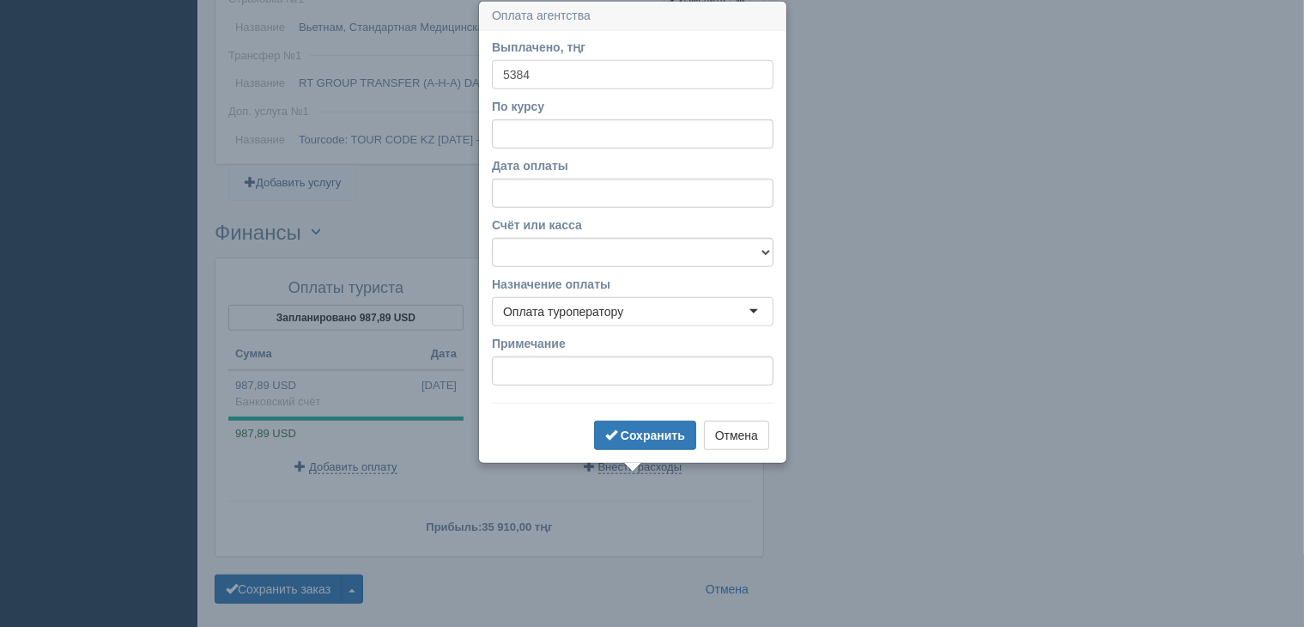
type input "5384"
click at [564, 131] on input "По курсу" at bounding box center [633, 133] width 282 height 29
type input "545"
click at [618, 197] on input "Дата оплаты" at bounding box center [633, 193] width 282 height 29
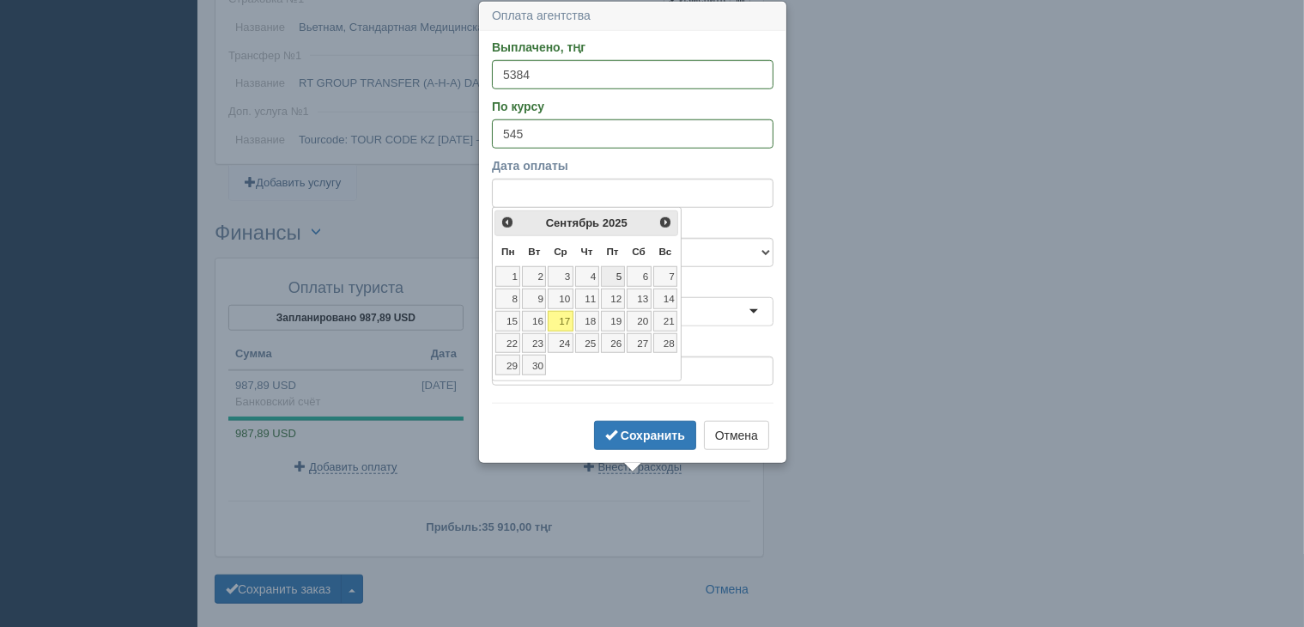
click at [618, 276] on link "5" at bounding box center [613, 276] width 24 height 21
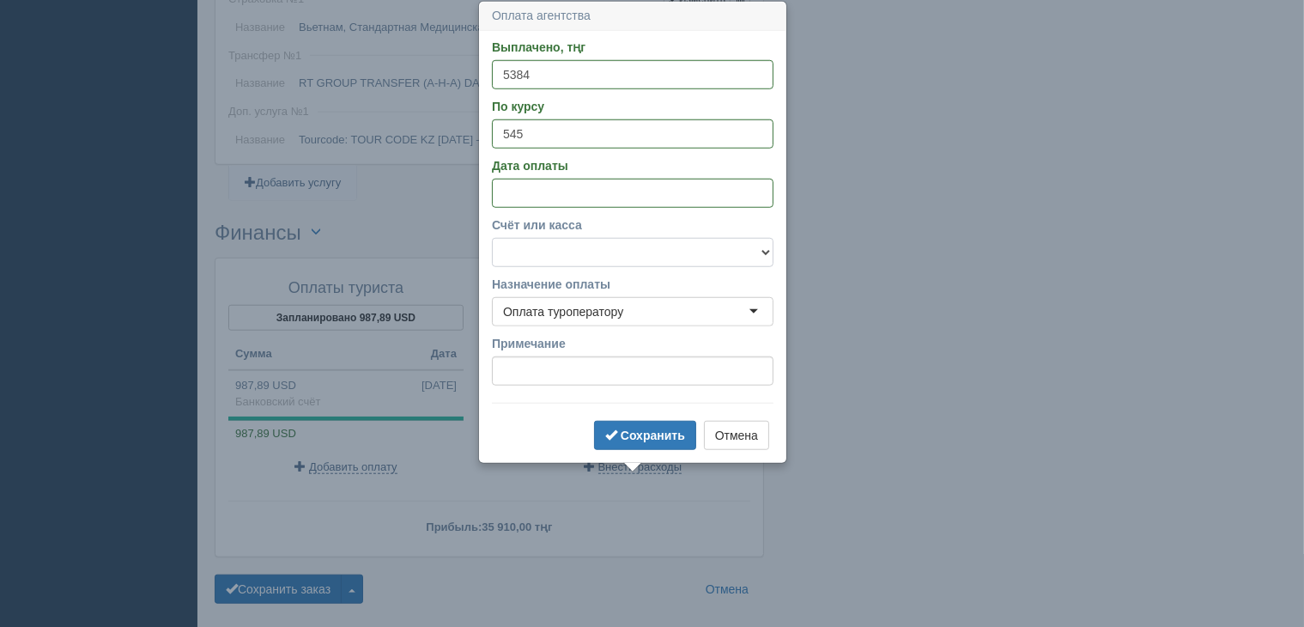
click at [712, 246] on select "f Банковский счёт Наличная касса" at bounding box center [633, 252] width 282 height 29
select select "1723"
click at [492, 238] on select "f Банковский счёт Наличная касса" at bounding box center [633, 252] width 282 height 29
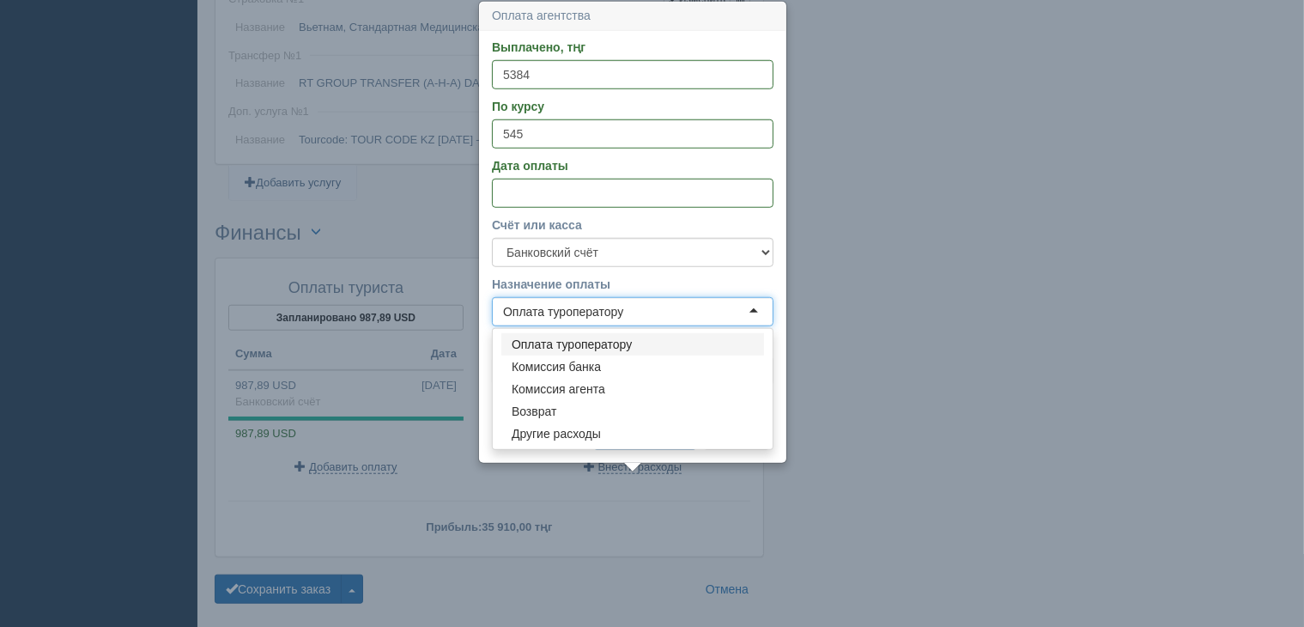
click at [639, 304] on div "Оплата туроператору" at bounding box center [633, 311] width 282 height 29
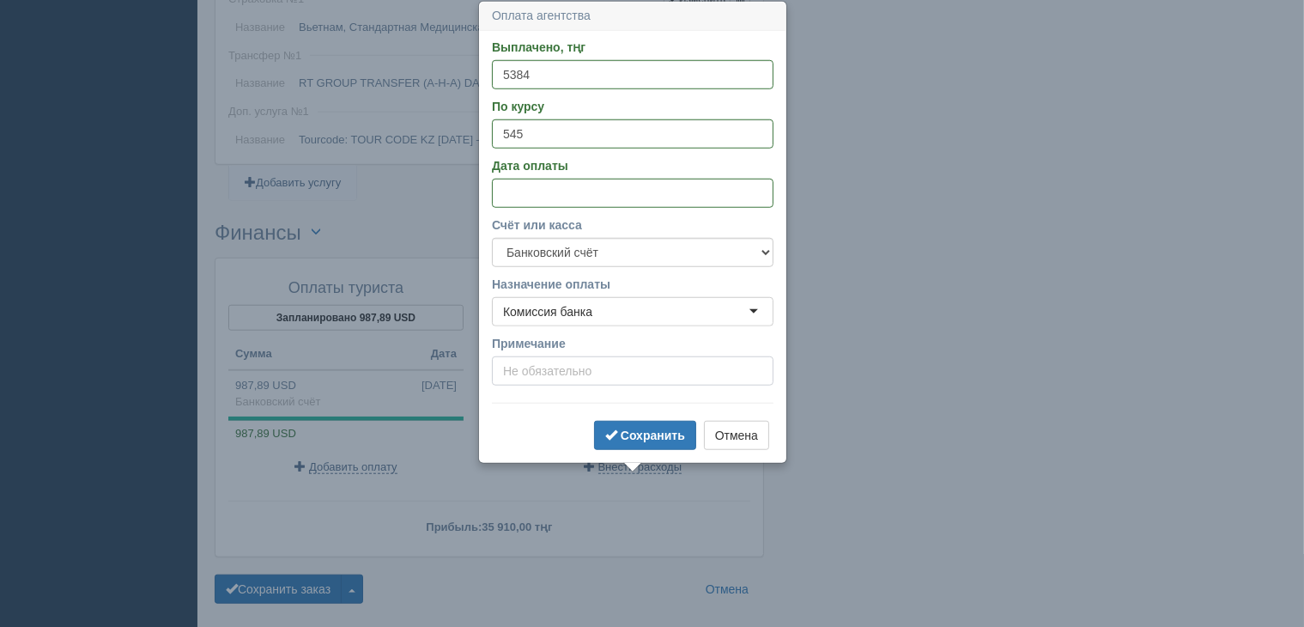
click at [570, 382] on input "Примечание" at bounding box center [633, 370] width 282 height 29
type input "1%"
click at [619, 438] on button "Сохранить" at bounding box center [645, 435] width 102 height 29
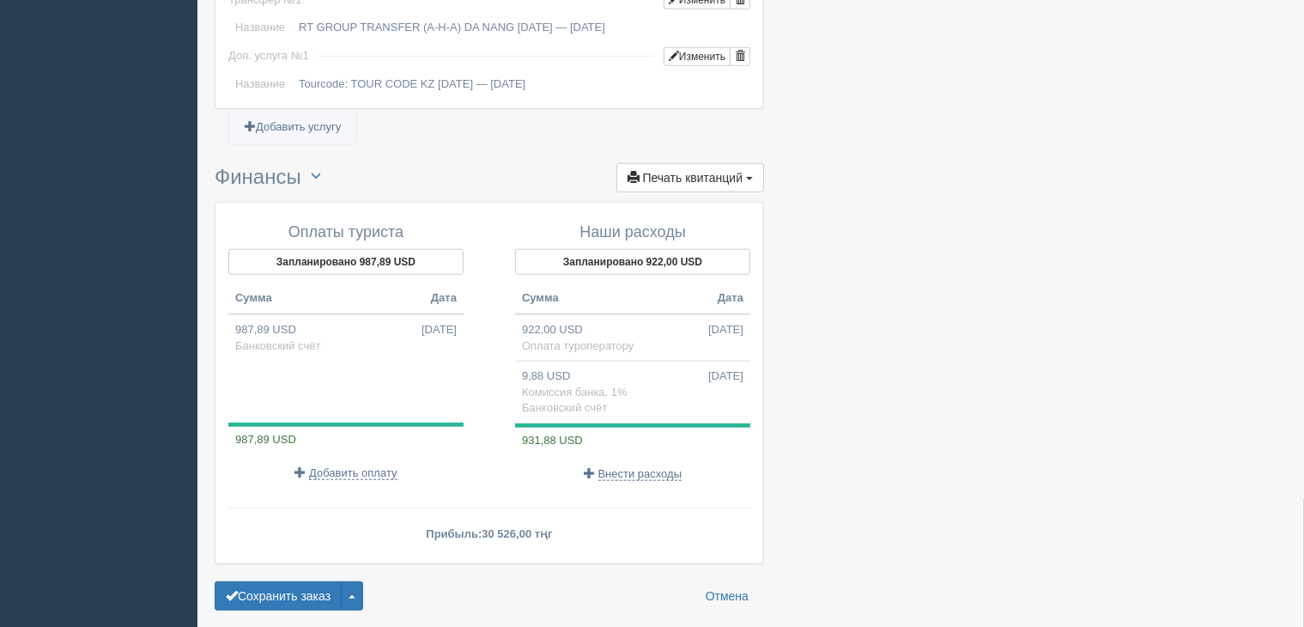
scroll to position [1496, 0]
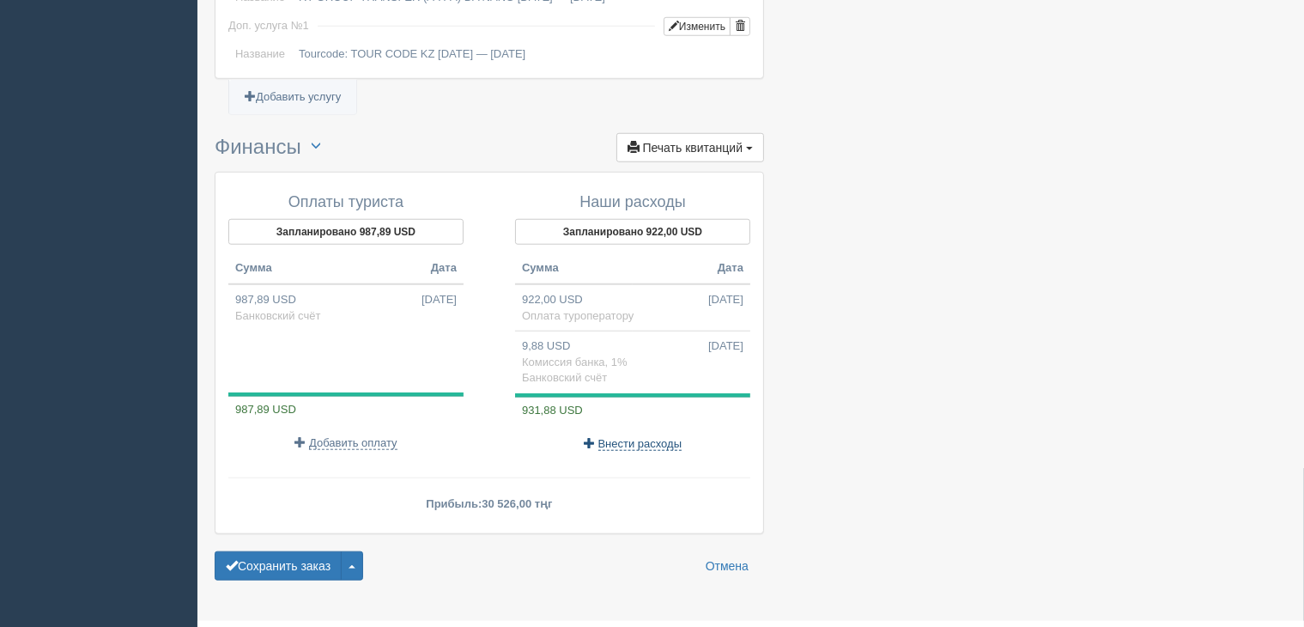
click at [648, 451] on span "Внести расходы" at bounding box center [640, 444] width 84 height 14
select select
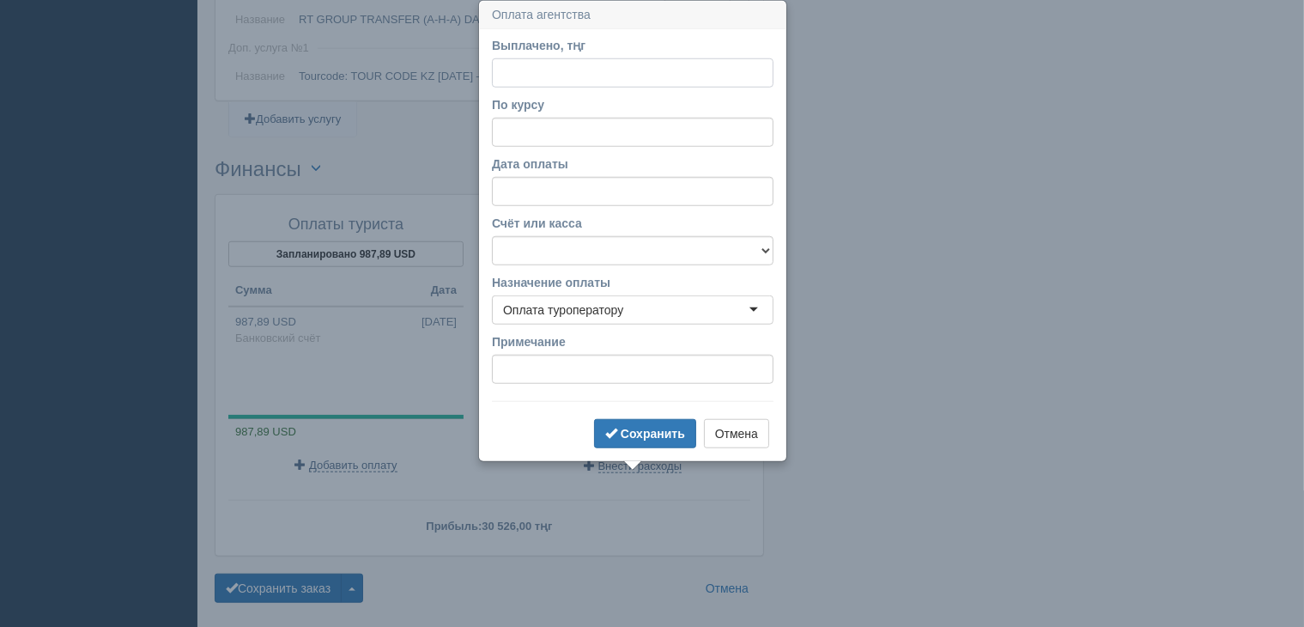
scroll to position [1473, 0]
type input "12210"
click at [644, 130] on input "По курсу" at bounding box center [633, 132] width 282 height 29
type input "545"
click at [615, 190] on input "Дата оплаты" at bounding box center [633, 191] width 282 height 29
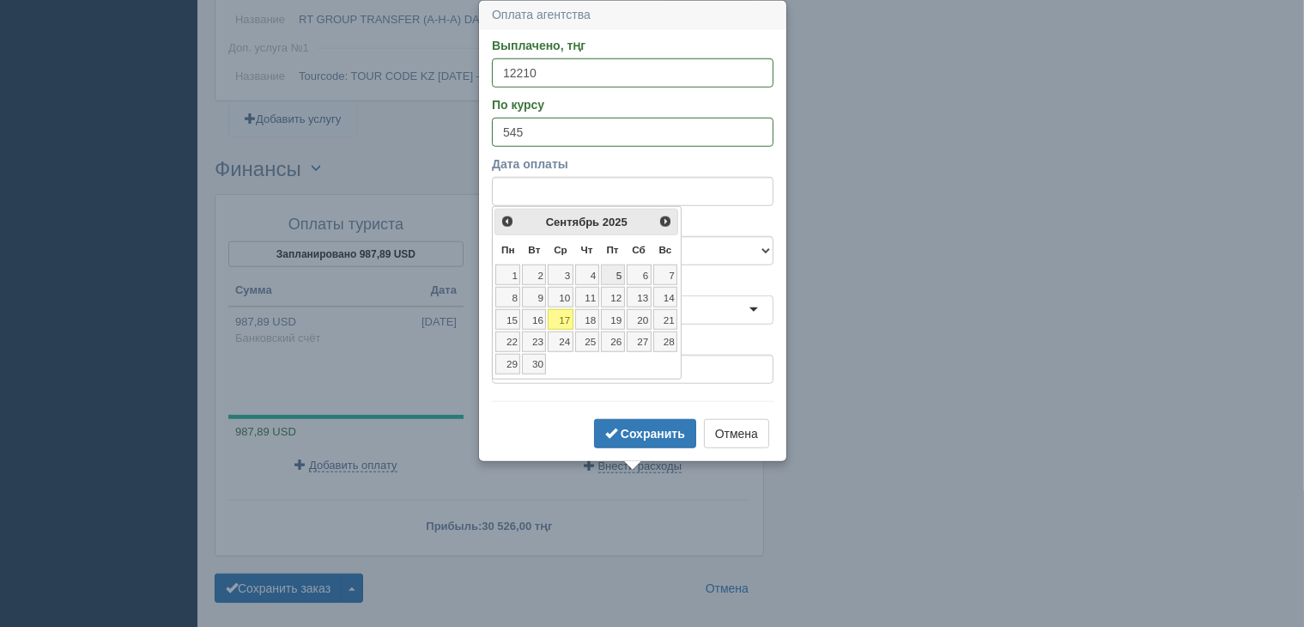
click at [609, 272] on link "5" at bounding box center [613, 274] width 24 height 21
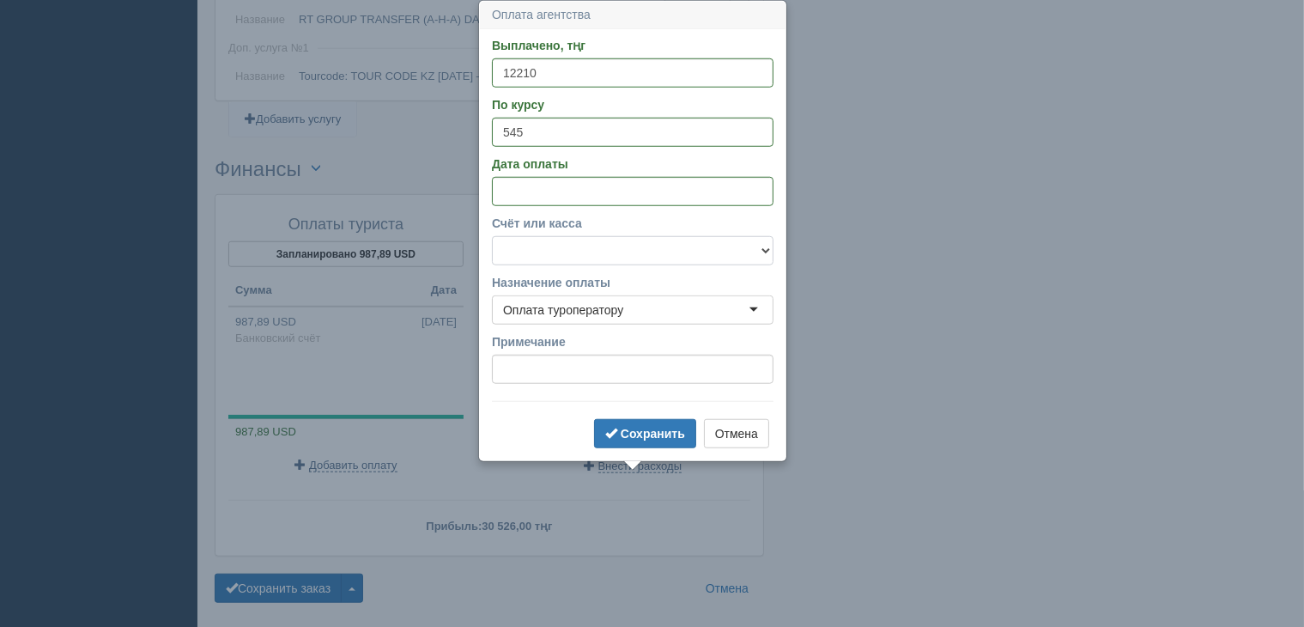
click at [620, 246] on select "f Банковский счёт Наличная касса" at bounding box center [633, 250] width 282 height 29
click at [492, 236] on select "f Банковский счёт Наличная касса" at bounding box center [633, 250] width 282 height 29
drag, startPoint x: 672, startPoint y: 252, endPoint x: 661, endPoint y: 259, distance: 13.6
click at [672, 252] on select "f Банковский счёт Наличная касса" at bounding box center [633, 250] width 282 height 29
select select "1722"
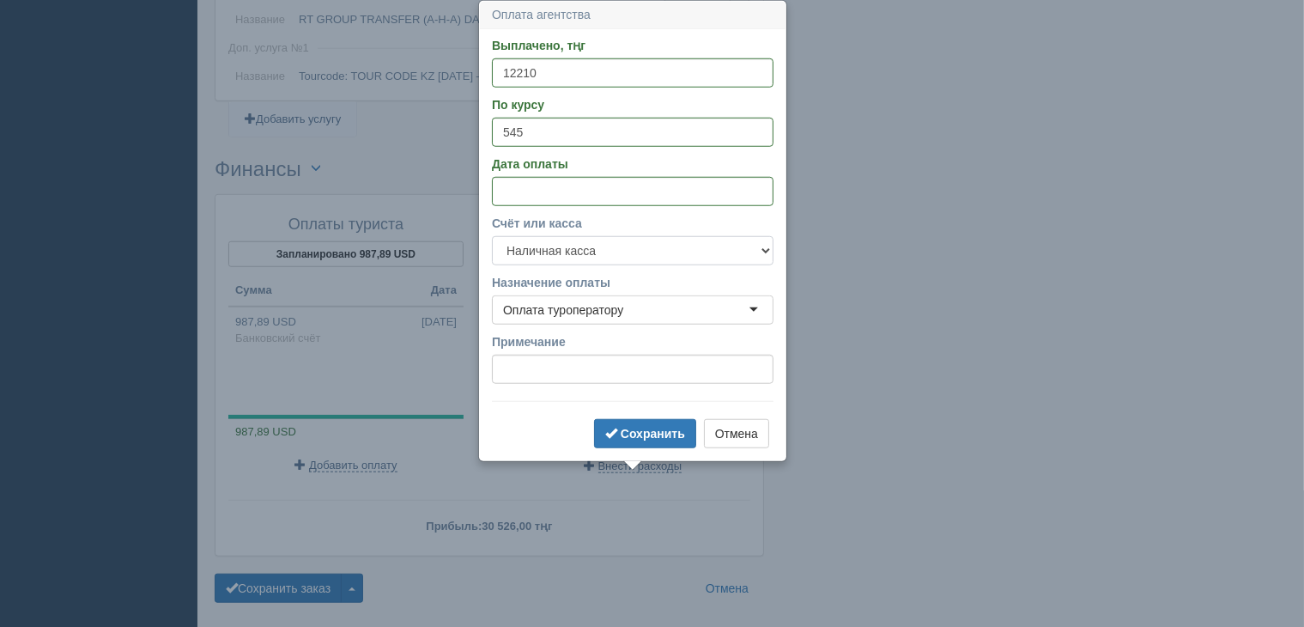
click at [492, 236] on select "f Банковский счёт Наличная касса" at bounding box center [633, 250] width 282 height 29
click at [628, 311] on div "Оплата туроператору" at bounding box center [633, 309] width 282 height 29
click at [569, 379] on input "Примечание" at bounding box center [633, 369] width 282 height 29
click at [676, 429] on b "Сохранить" at bounding box center [653, 434] width 64 height 14
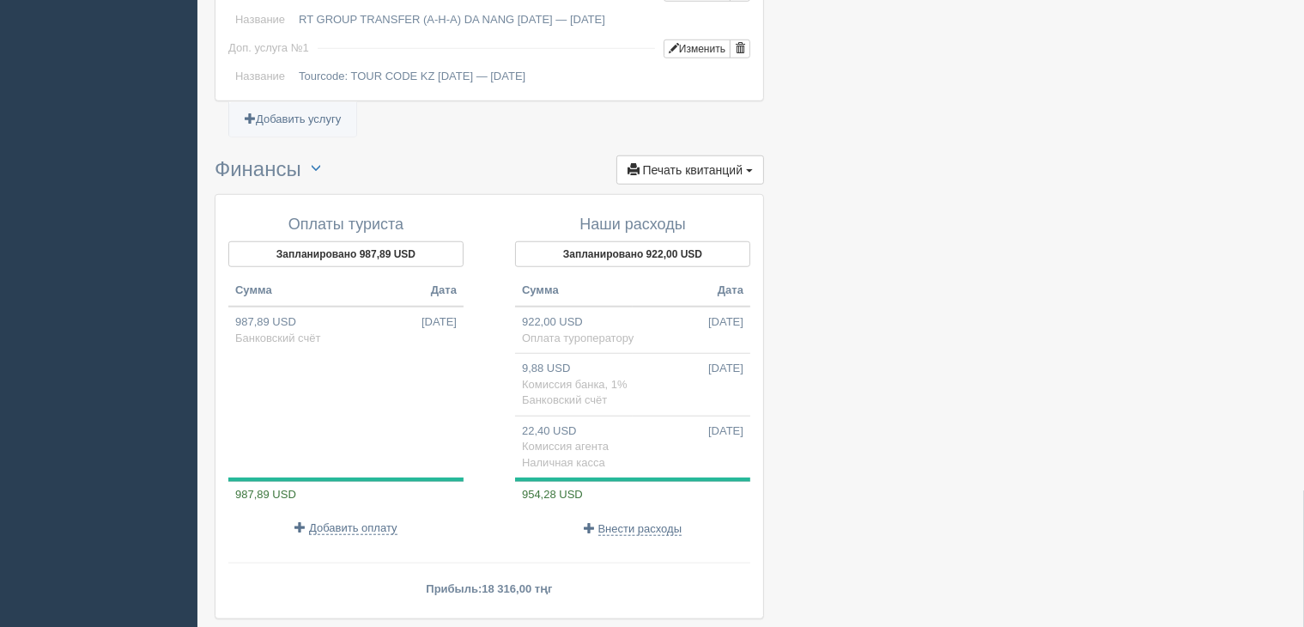
drag, startPoint x: 1036, startPoint y: 377, endPoint x: 1027, endPoint y: 367, distance: 13.4
